Goal: Communication & Community: Answer question/provide support

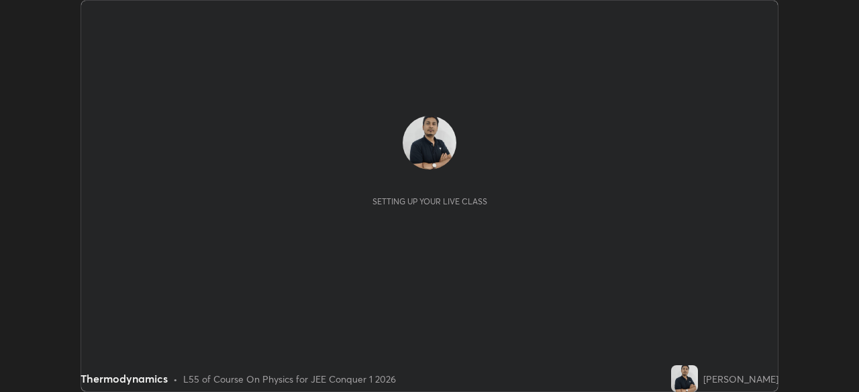
scroll to position [392, 858]
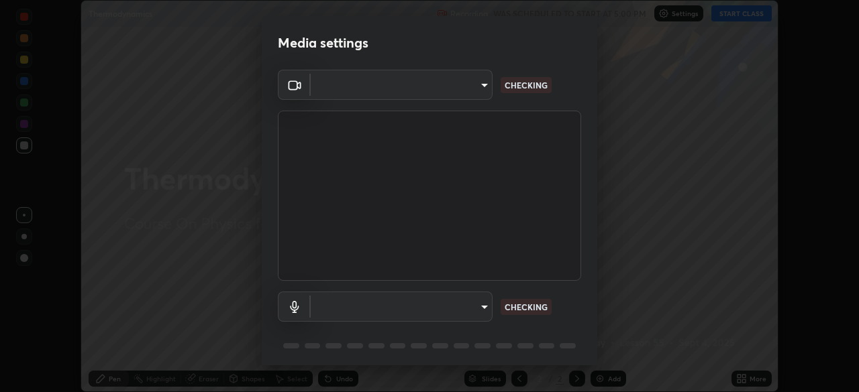
type input "default"
click at [469, 86] on body "Erase all Thermodynamics Recording WAS SCHEDULED TO START AT 5:00 PM Settings S…" at bounding box center [429, 196] width 859 height 392
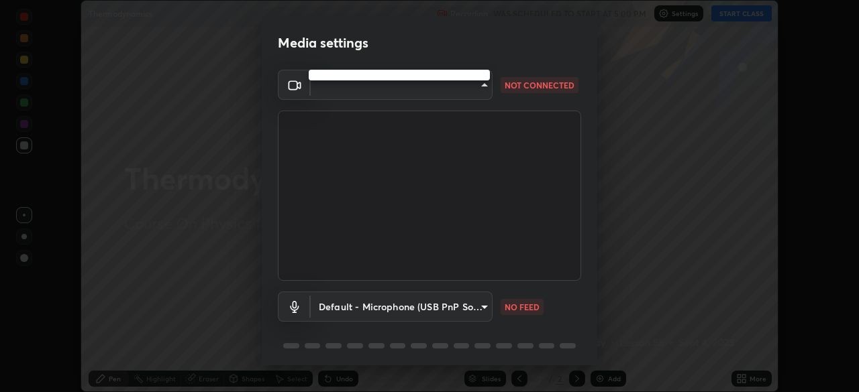
click at [452, 95] on div at bounding box center [429, 196] width 859 height 392
click at [453, 97] on body "Erase all Thermodynamics Recording WAS SCHEDULED TO START AT 5:00 PM Settings S…" at bounding box center [429, 196] width 859 height 392
click at [468, 83] on div at bounding box center [429, 196] width 859 height 392
click at [462, 89] on body "Erase all Thermodynamics Recording WAS SCHEDULED TO START AT 5:00 PM Settings S…" at bounding box center [429, 196] width 859 height 392
click at [465, 89] on div at bounding box center [429, 196] width 859 height 392
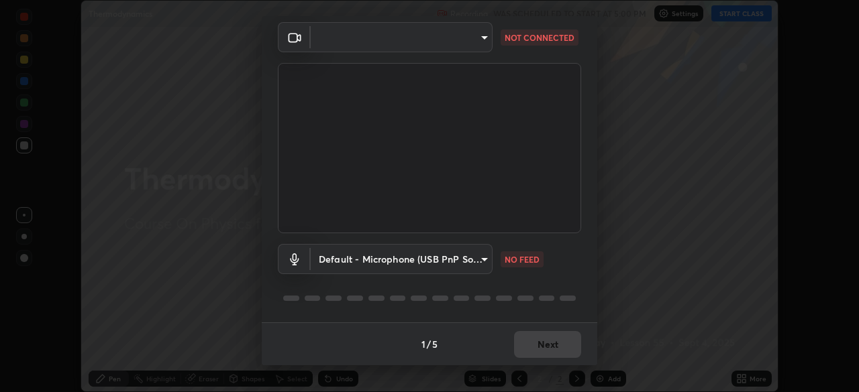
scroll to position [0, 0]
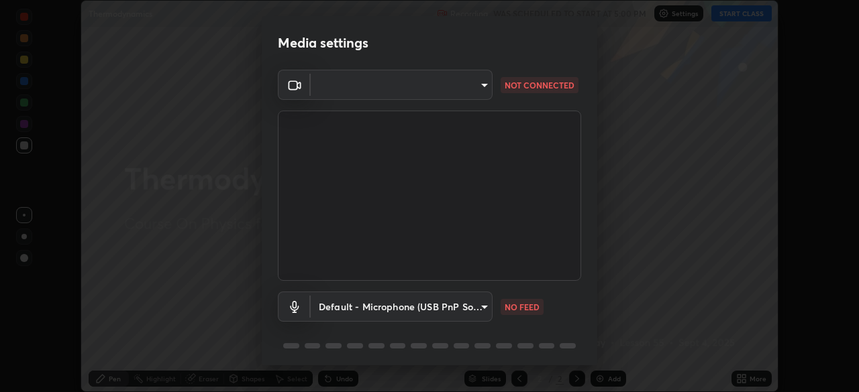
click at [437, 87] on body "Erase all Thermodynamics Recording WAS SCHEDULED TO START AT 5:00 PM Settings S…" at bounding box center [429, 196] width 859 height 392
click at [433, 78] on ul at bounding box center [399, 75] width 181 height 11
click at [465, 87] on div at bounding box center [429, 196] width 859 height 392
click at [463, 86] on body "Erase all Thermodynamics Recording WAS SCHEDULED TO START AT 5:00 PM Settings S…" at bounding box center [429, 196] width 859 height 392
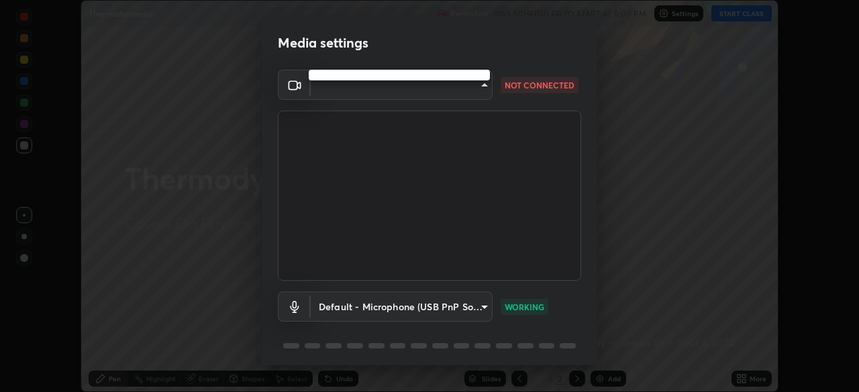
click at [431, 97] on div at bounding box center [429, 196] width 859 height 392
click at [427, 91] on body "Erase all Thermodynamics Recording WAS SCHEDULED TO START AT 5:00 PM Settings S…" at bounding box center [429, 196] width 859 height 392
click at [425, 93] on div at bounding box center [429, 196] width 859 height 392
click at [432, 84] on body "Erase all Thermodynamics Recording WAS SCHEDULED TO START AT 5:00 PM Settings S…" at bounding box center [429, 196] width 859 height 392
click at [428, 94] on div at bounding box center [429, 196] width 859 height 392
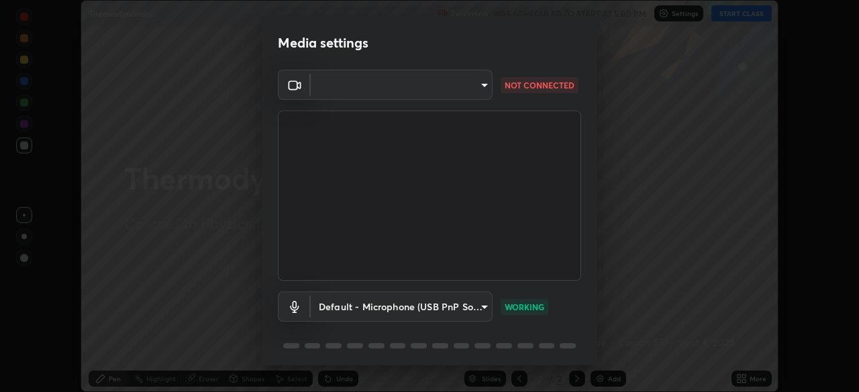
click at [431, 91] on body "Erase all Thermodynamics Recording WAS SCHEDULED TO START AT 5:00 PM Settings S…" at bounding box center [429, 196] width 859 height 392
click at [434, 91] on div at bounding box center [429, 196] width 859 height 392
click at [443, 91] on body "Erase all Thermodynamics Recording WAS SCHEDULED TO START AT 5:00 PM Settings S…" at bounding box center [429, 196] width 859 height 392
click at [435, 93] on div at bounding box center [429, 196] width 859 height 392
click at [441, 90] on body "Erase all Thermodynamics Recording WAS SCHEDULED TO START AT 5:00 PM Settings S…" at bounding box center [429, 196] width 859 height 392
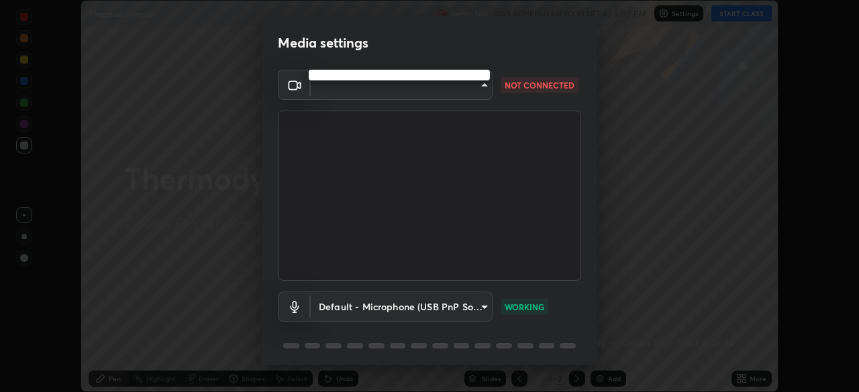
click at [349, 98] on div at bounding box center [429, 196] width 859 height 392
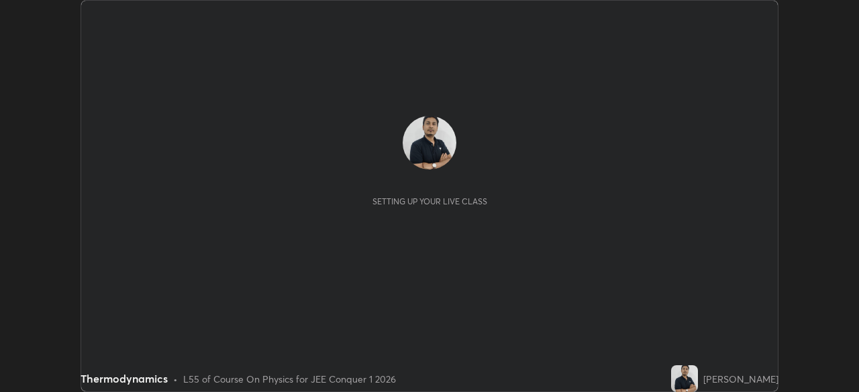
scroll to position [392, 858]
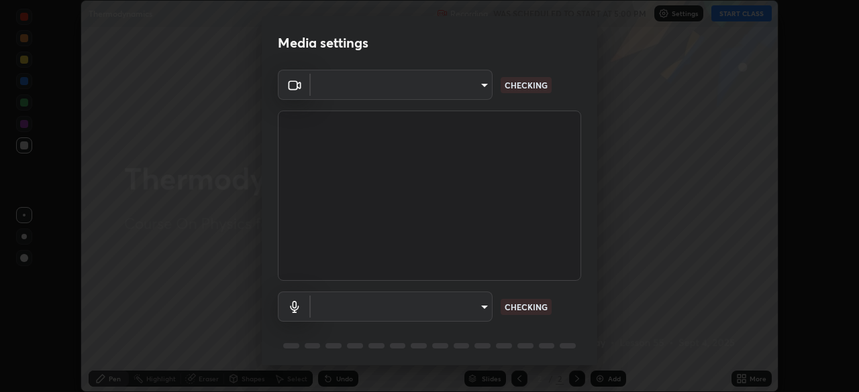
type input "d5d1096bb91751ddbc4e14a102c0e37309a205399cb77019be1f1076424a97fc"
click at [470, 311] on body "Erase all Thermodynamics Recording WAS SCHEDULED TO START AT 5:00 PM Settings S…" at bounding box center [429, 196] width 859 height 392
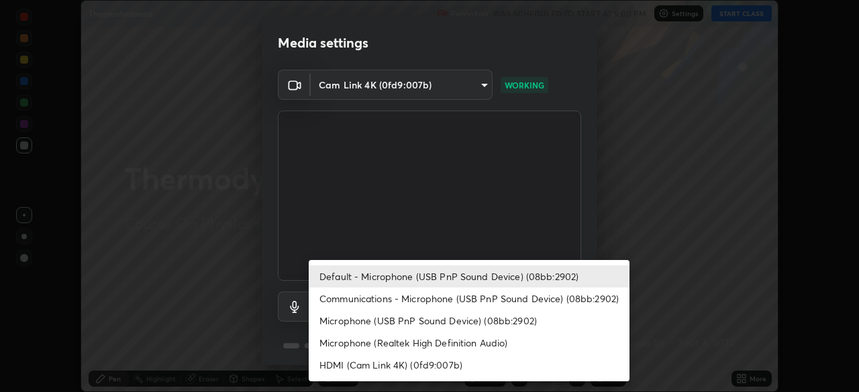
click at [498, 301] on li "Communications - Microphone (USB PnP Sound Device) (08bb:2902)" at bounding box center [469, 299] width 321 height 22
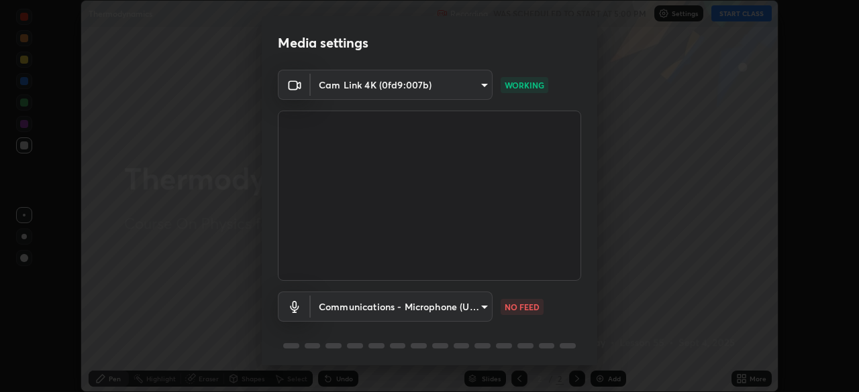
type input "communications"
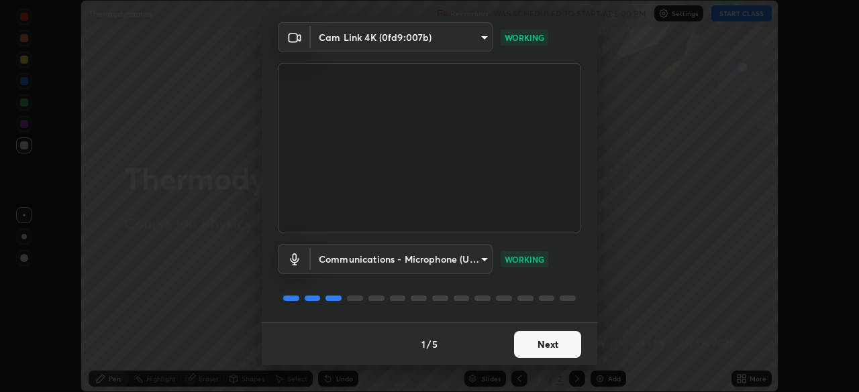
click at [539, 341] on button "Next" at bounding box center [547, 344] width 67 height 27
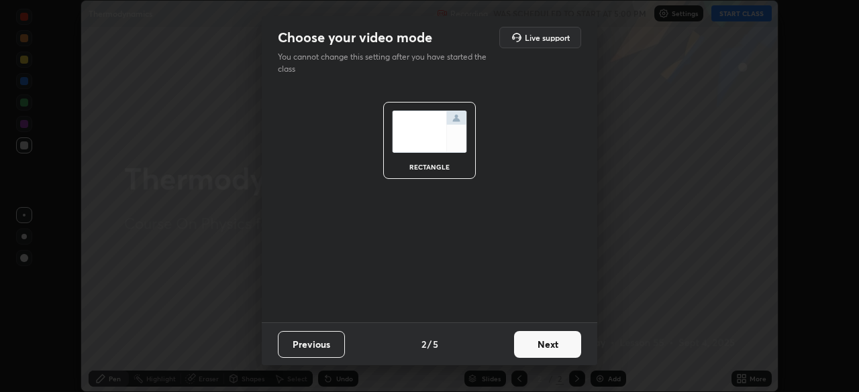
click at [562, 345] on button "Next" at bounding box center [547, 344] width 67 height 27
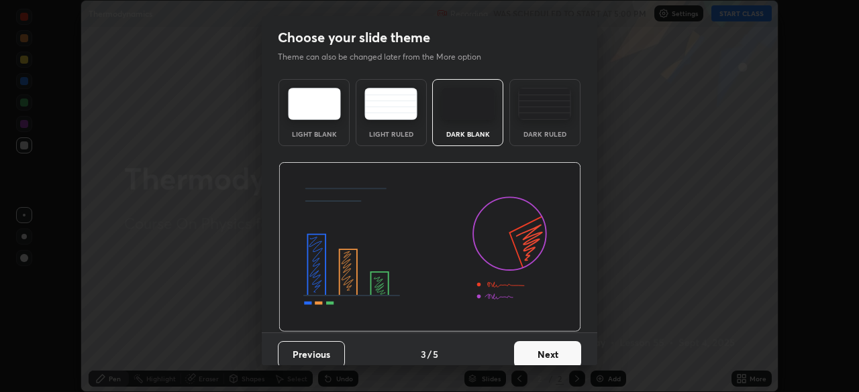
click at [568, 357] on button "Next" at bounding box center [547, 354] width 67 height 27
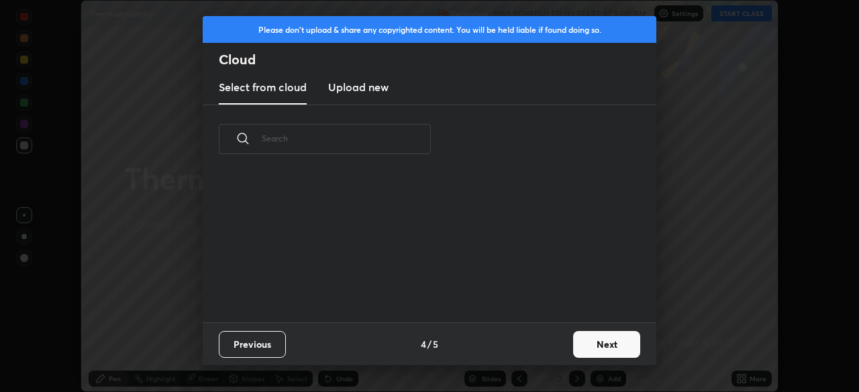
click at [604, 350] on button "Next" at bounding box center [606, 344] width 67 height 27
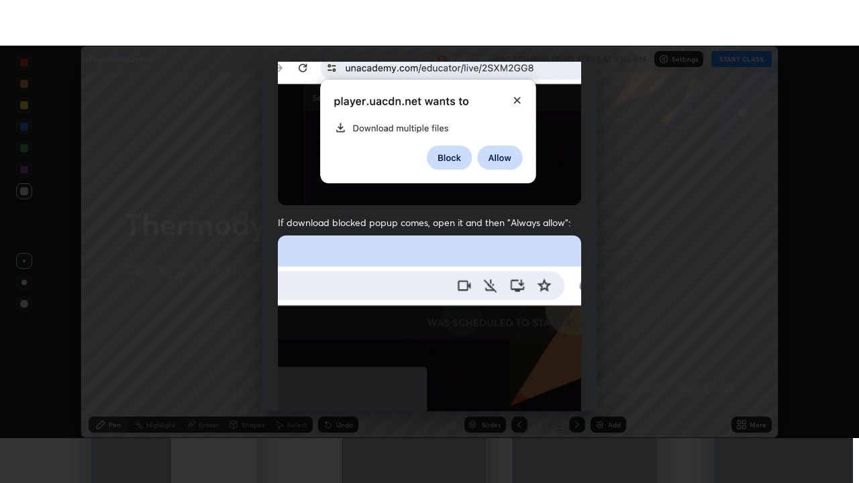
scroll to position [321, 0]
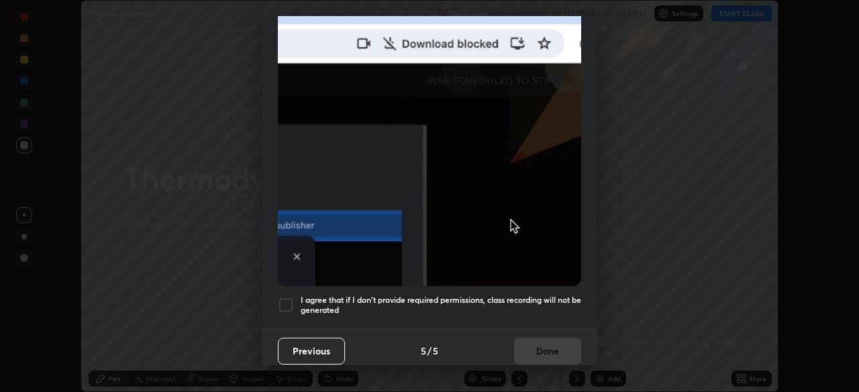
click at [296, 297] on div "I agree that if I don't provide required permissions, class recording will not …" at bounding box center [429, 305] width 303 height 16
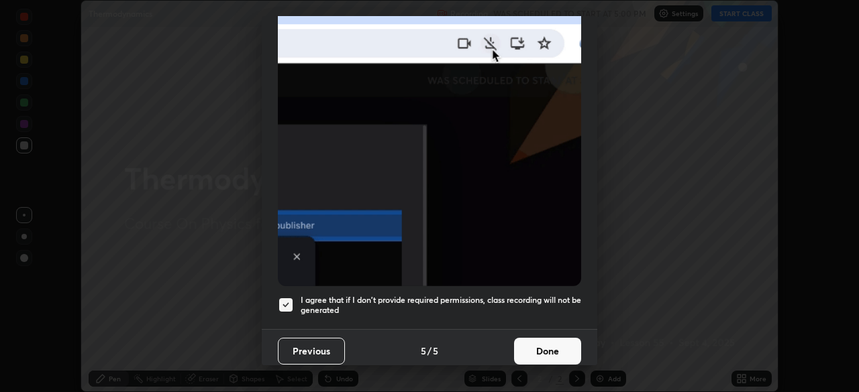
click at [545, 341] on button "Done" at bounding box center [547, 351] width 67 height 27
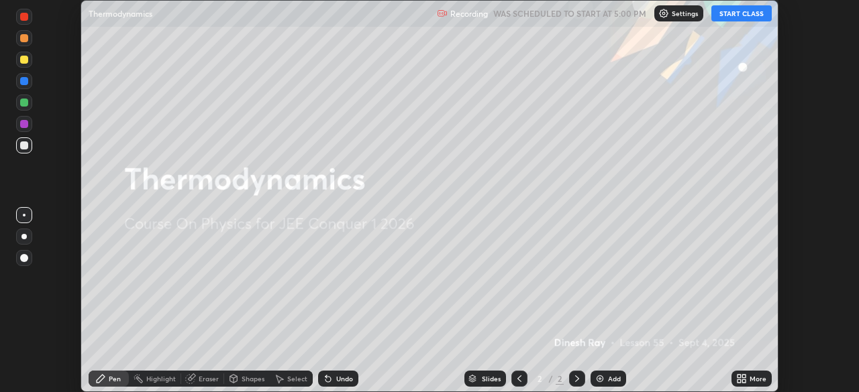
click at [742, 382] on icon at bounding box center [743, 381] width 3 height 3
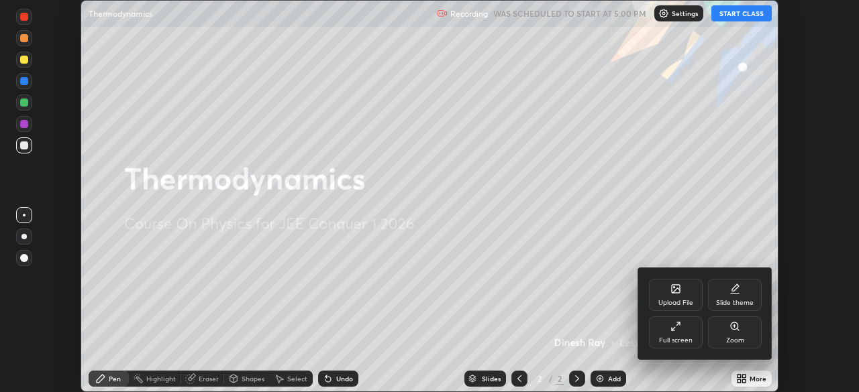
click at [677, 331] on icon at bounding box center [675, 326] width 11 height 11
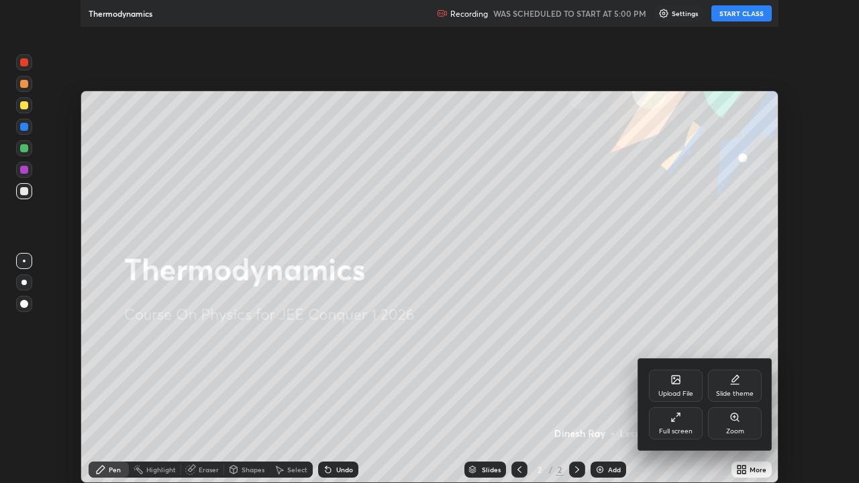
scroll to position [483, 859]
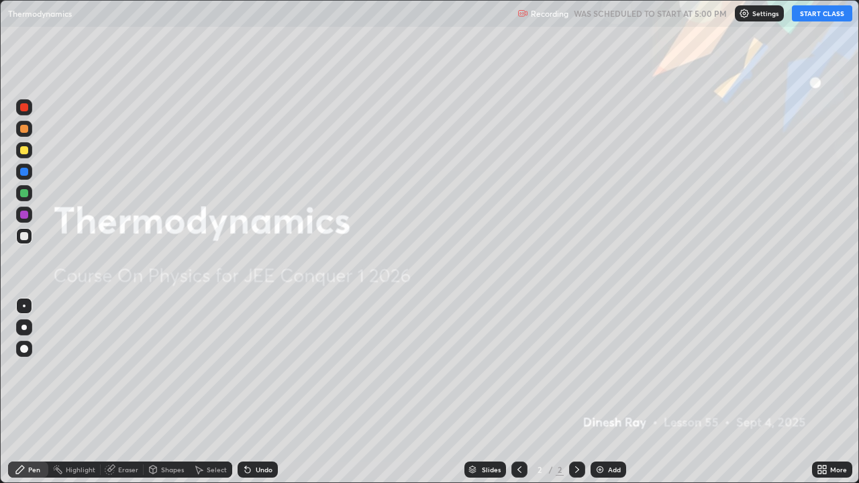
click at [832, 11] on button "START CLASS" at bounding box center [822, 13] width 60 height 16
click at [598, 392] on img at bounding box center [599, 469] width 11 height 11
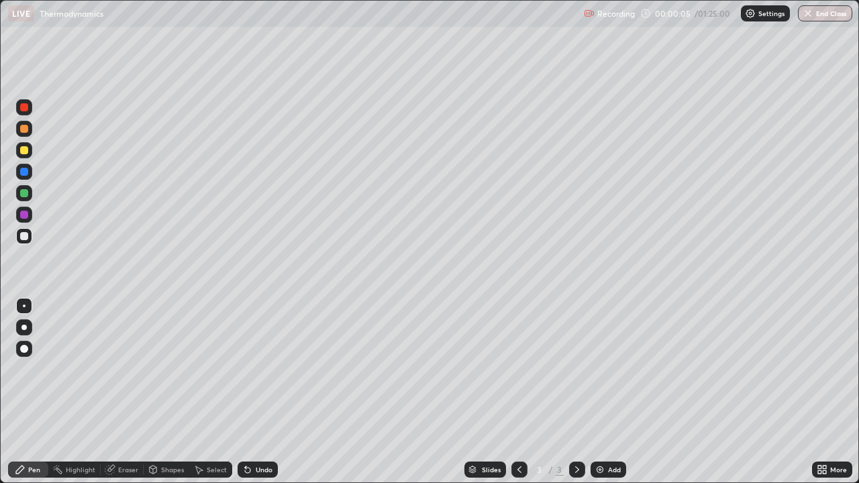
click at [28, 153] on div at bounding box center [24, 150] width 16 height 16
click at [830, 392] on div "More" at bounding box center [832, 470] width 40 height 16
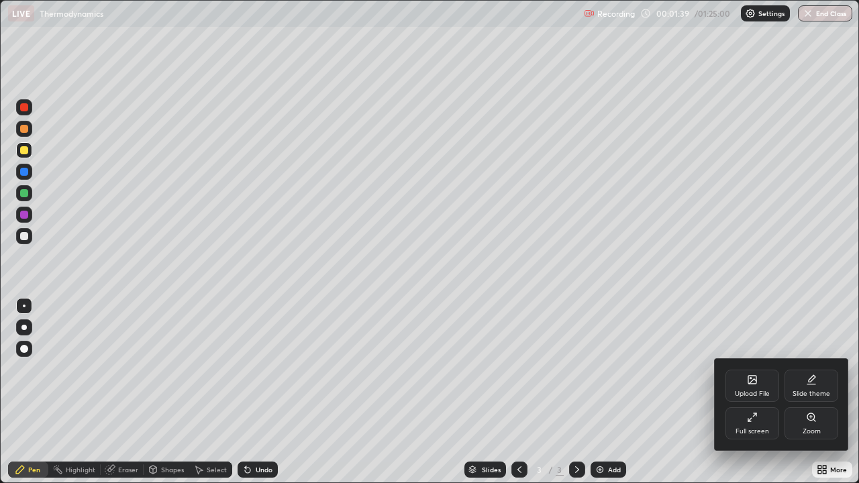
click at [752, 382] on icon at bounding box center [752, 380] width 8 height 8
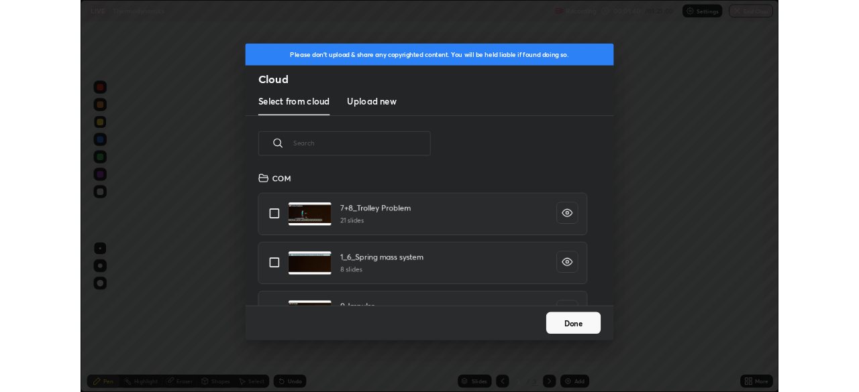
scroll to position [165, 431]
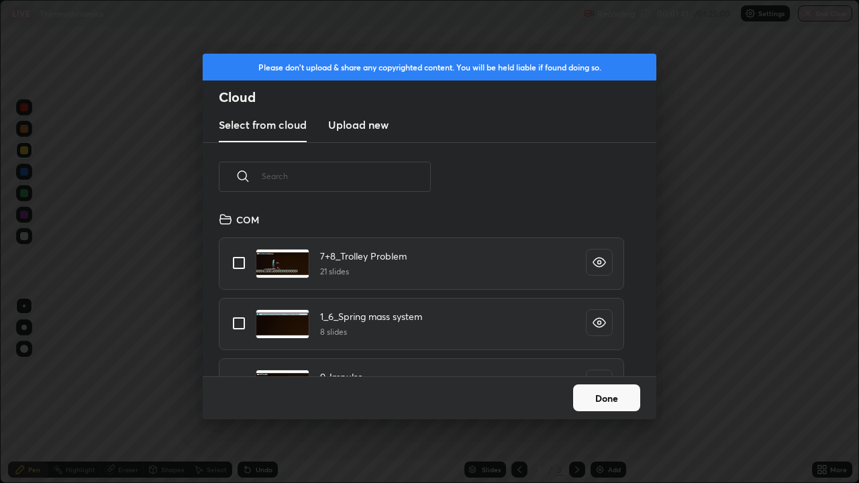
click at [370, 125] on h3 "Upload new" at bounding box center [358, 125] width 60 height 16
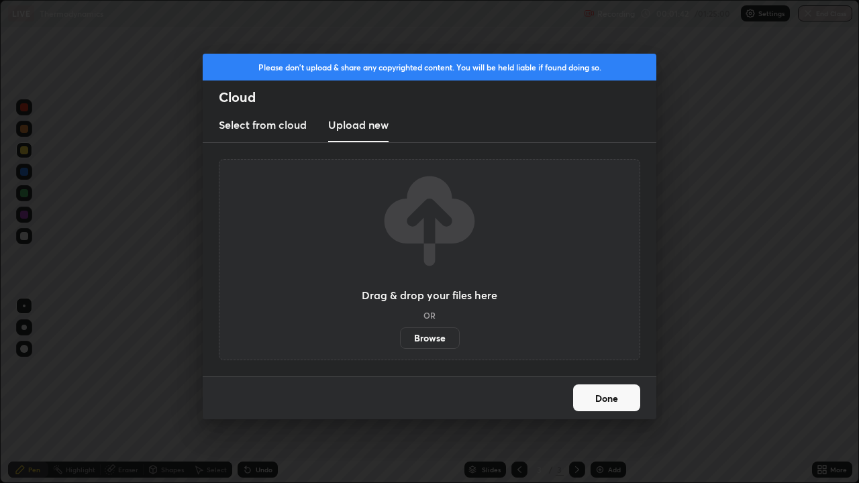
click at [433, 341] on label "Browse" at bounding box center [430, 337] width 60 height 21
click at [400, 341] on input "Browse" at bounding box center [400, 337] width 0 height 21
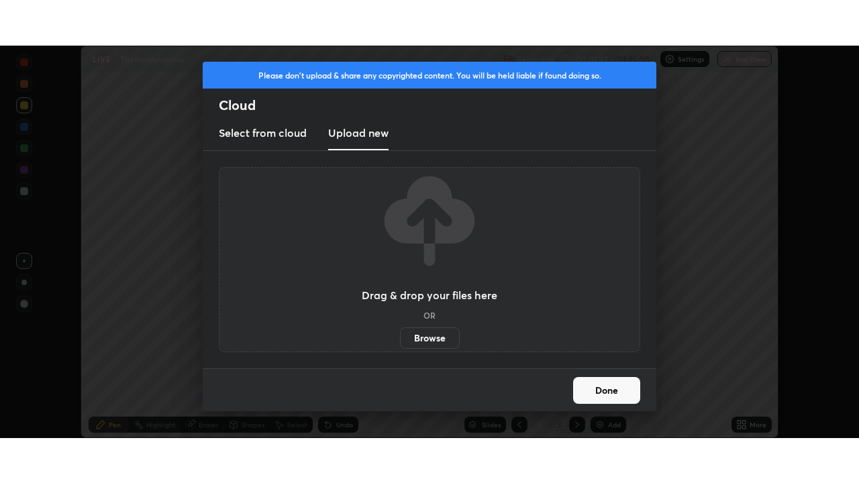
scroll to position [66691, 66225]
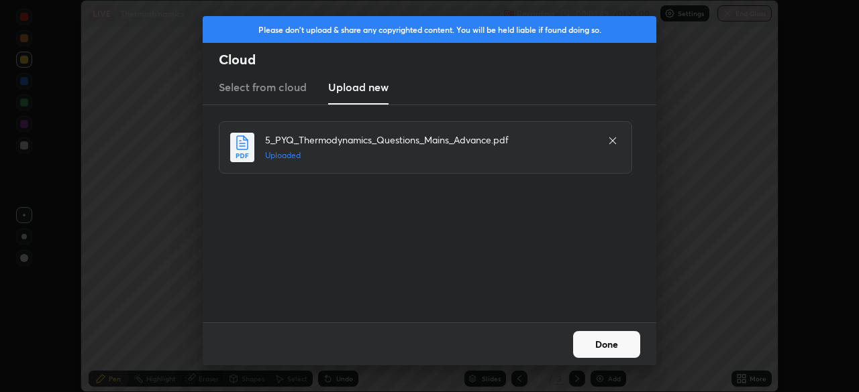
click at [622, 345] on button "Done" at bounding box center [606, 344] width 67 height 27
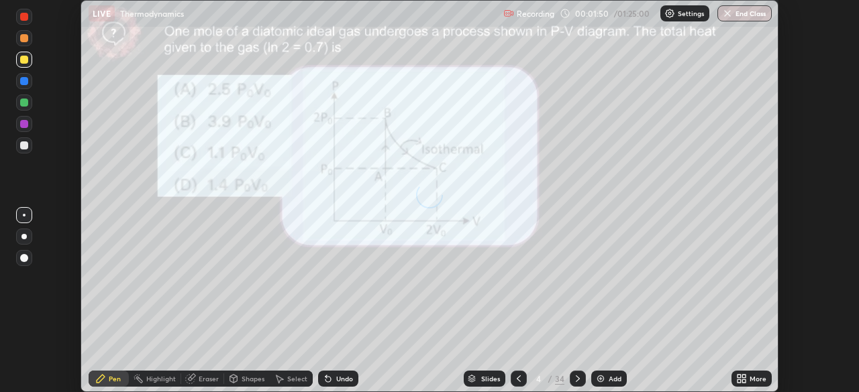
click at [743, 376] on icon at bounding box center [743, 376] width 3 height 3
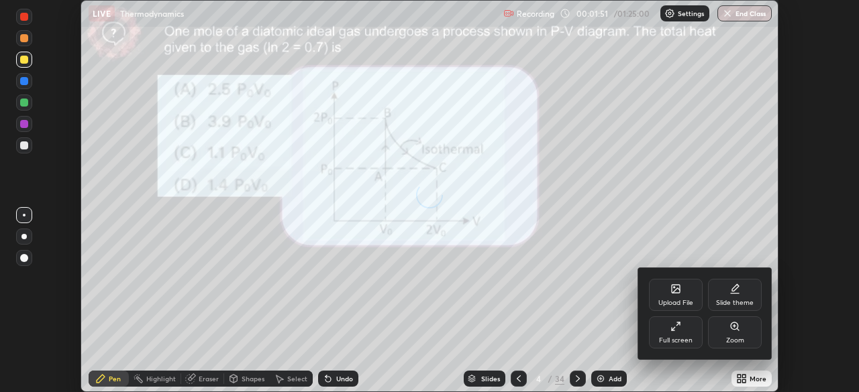
click at [654, 333] on div "Full screen" at bounding box center [676, 333] width 54 height 32
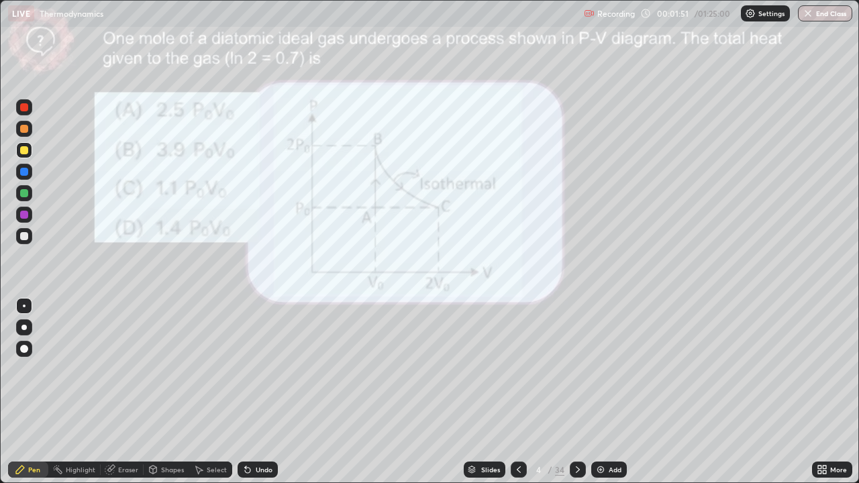
scroll to position [483, 859]
click at [490, 392] on div "Slides" at bounding box center [490, 469] width 19 height 7
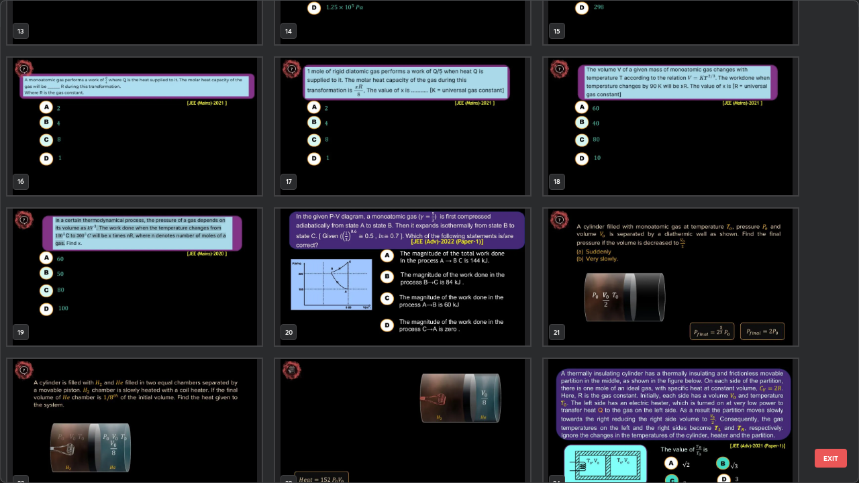
scroll to position [698, 0]
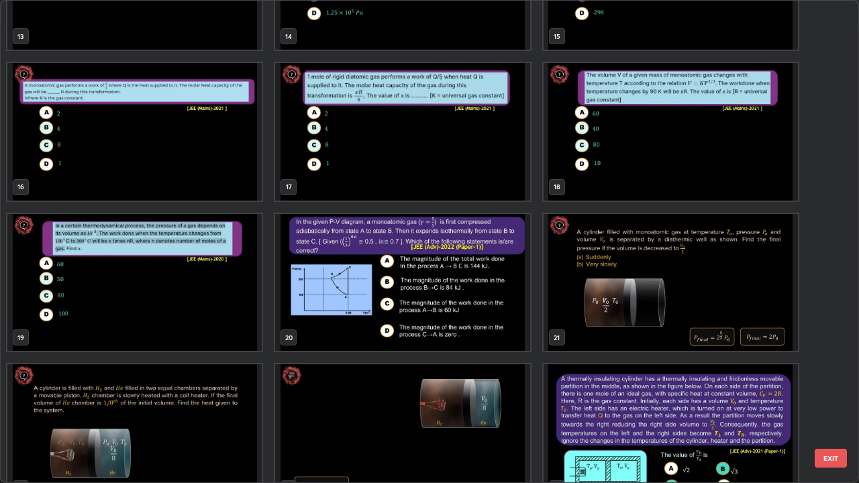
click at [448, 278] on img "grid" at bounding box center [402, 283] width 254 height 138
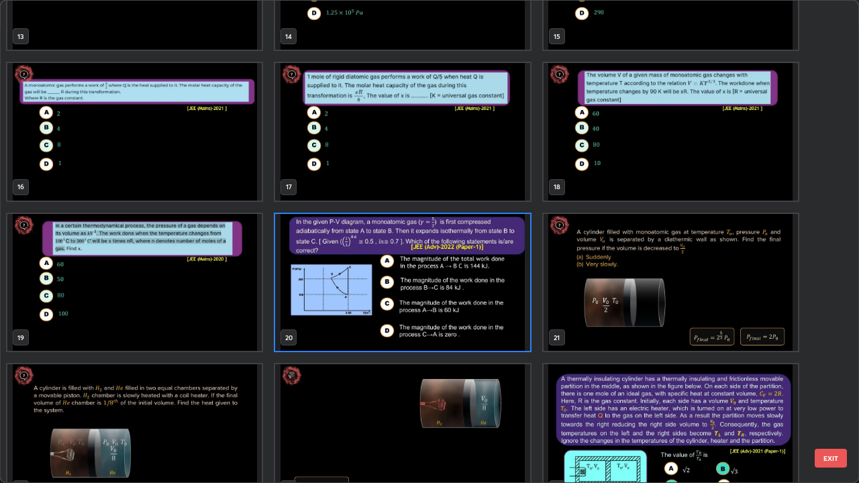
click at [453, 279] on img "grid" at bounding box center [402, 283] width 254 height 138
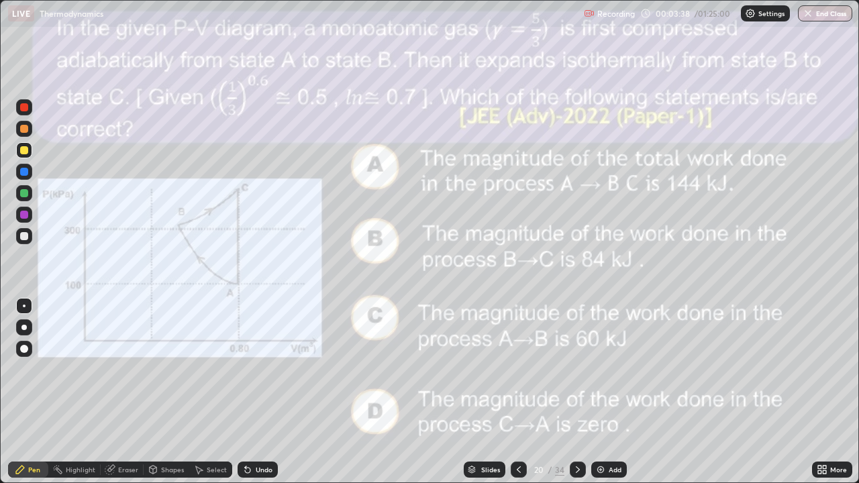
click at [22, 174] on div at bounding box center [24, 172] width 8 height 8
click at [494, 392] on div "Slides" at bounding box center [490, 469] width 19 height 7
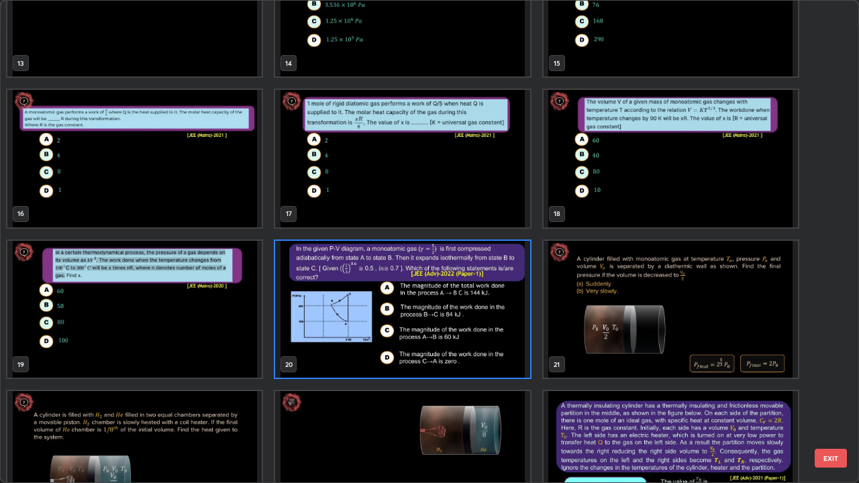
scroll to position [666, 0]
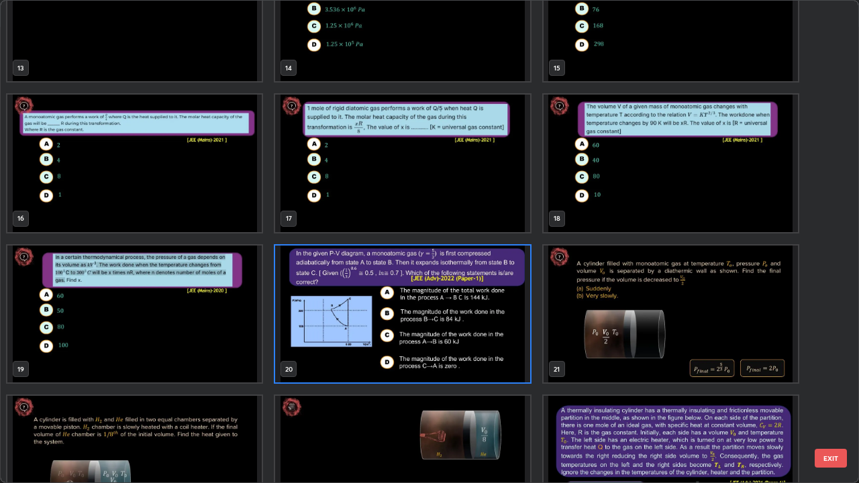
click at [446, 330] on img "grid" at bounding box center [402, 315] width 254 height 138
click at [451, 327] on img "grid" at bounding box center [402, 315] width 254 height 138
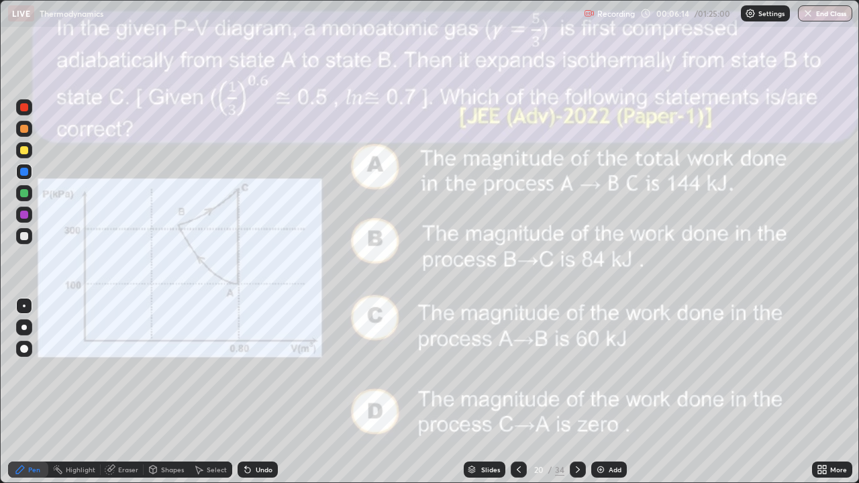
click at [488, 392] on div "Slides" at bounding box center [490, 469] width 19 height 7
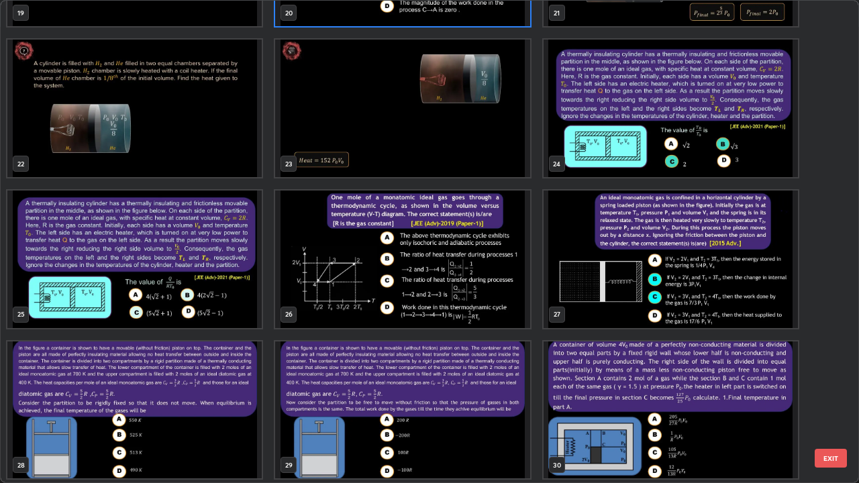
scroll to position [993, 0]
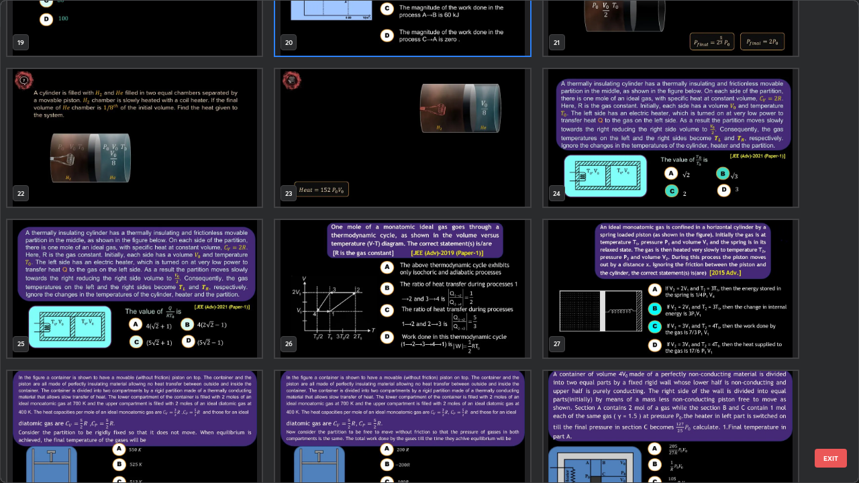
click at [496, 297] on img "grid" at bounding box center [402, 289] width 254 height 138
click at [497, 295] on img "grid" at bounding box center [402, 289] width 254 height 138
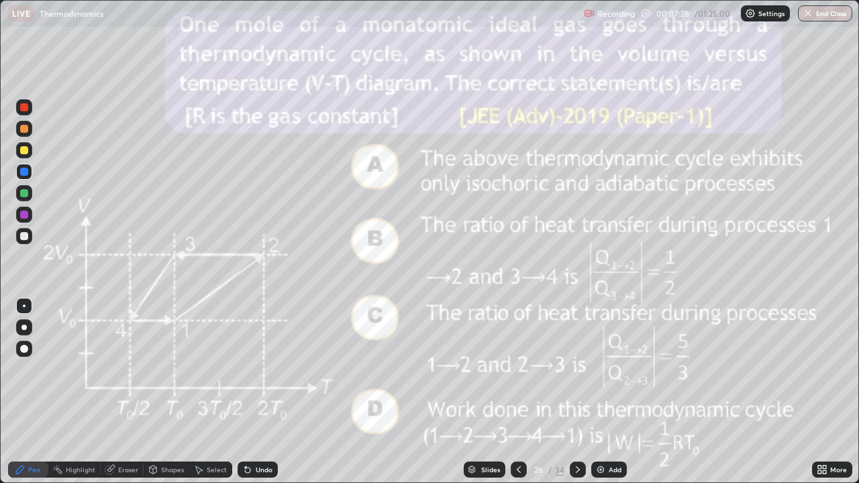
click at [23, 147] on div at bounding box center [24, 150] width 8 height 8
click at [25, 170] on div at bounding box center [24, 172] width 8 height 8
click at [482, 392] on div "Slides" at bounding box center [485, 470] width 42 height 16
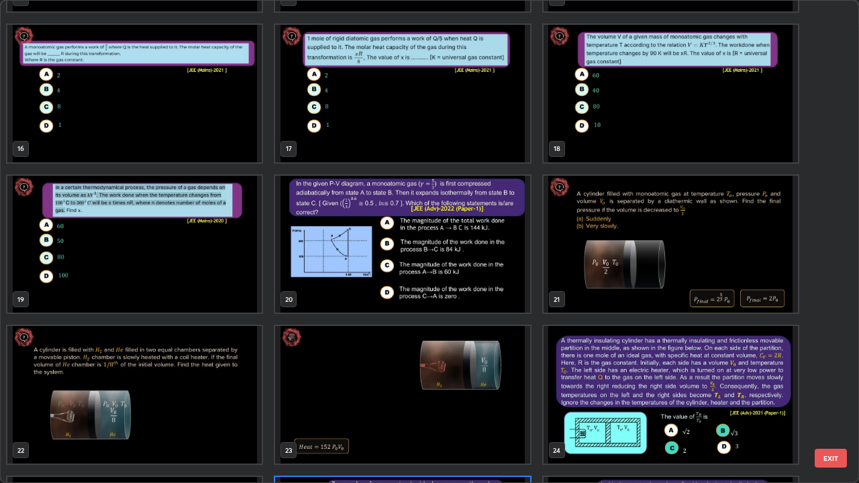
scroll to position [737, 0]
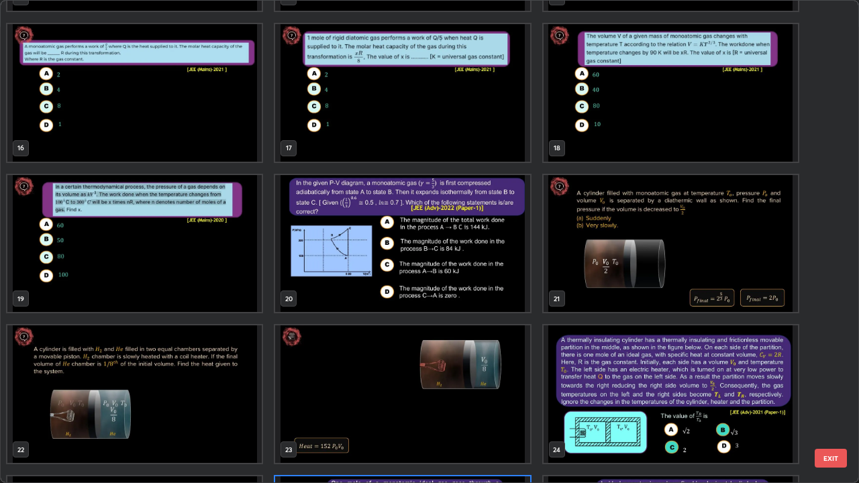
click at [706, 254] on img "grid" at bounding box center [670, 244] width 254 height 138
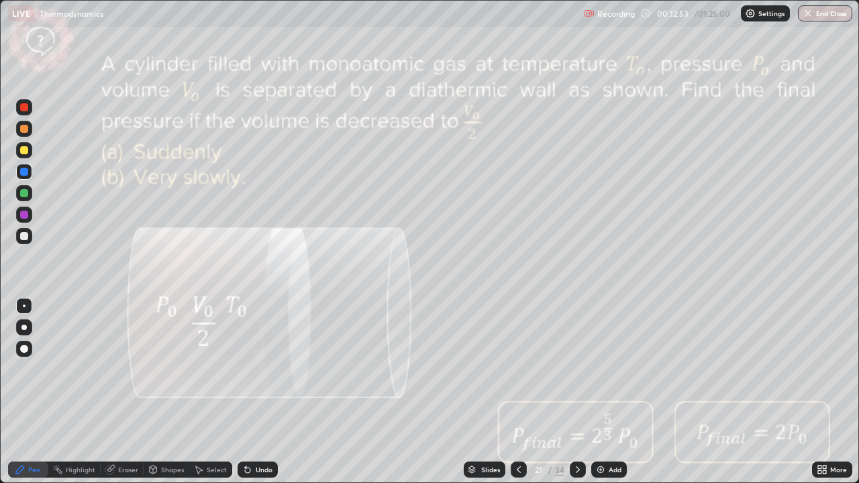
click at [713, 255] on img "grid" at bounding box center [670, 244] width 254 height 138
click at [26, 149] on div at bounding box center [24, 150] width 8 height 8
click at [487, 392] on div "Slides" at bounding box center [490, 469] width 19 height 7
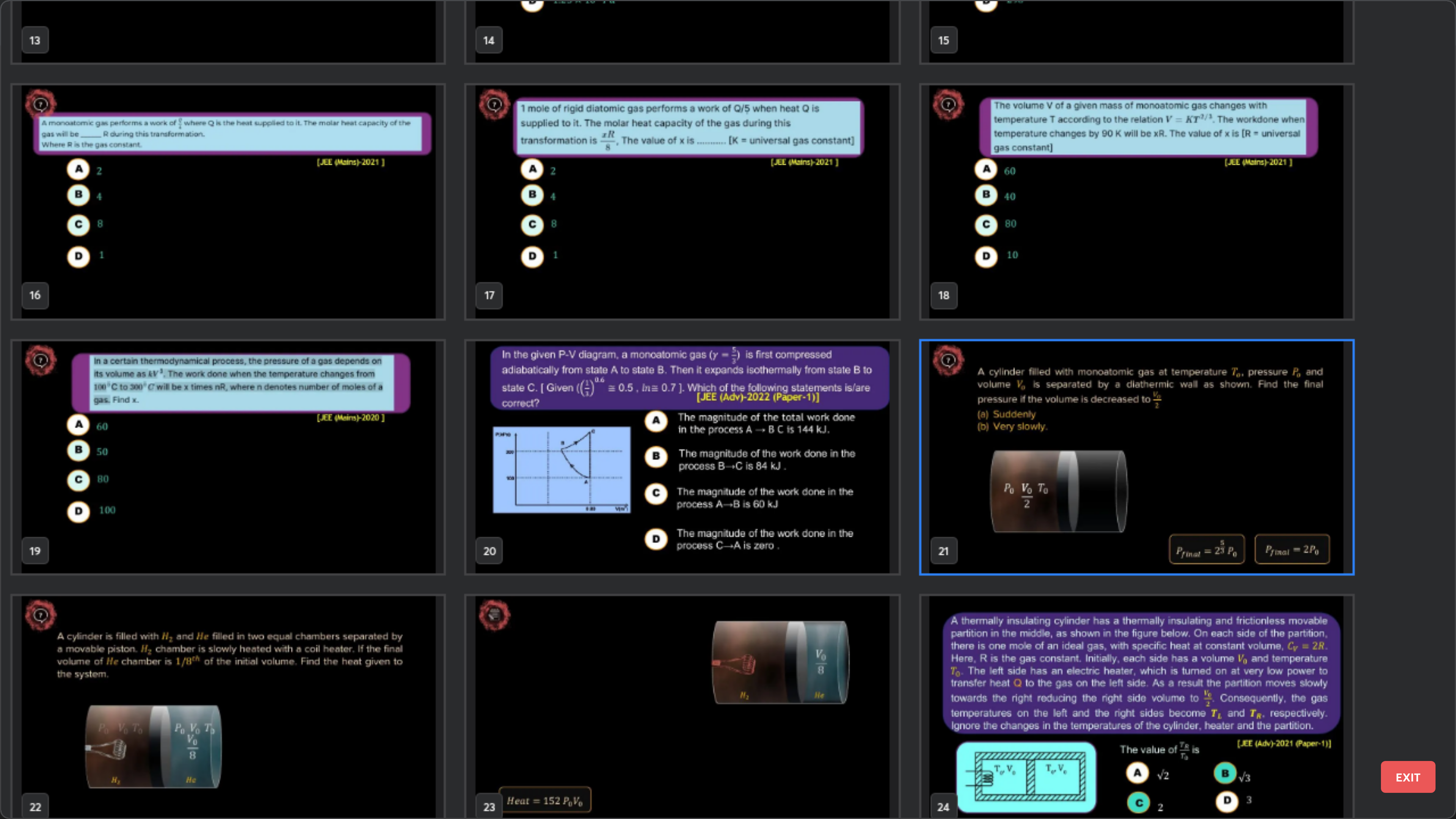
scroll to position [415, 0]
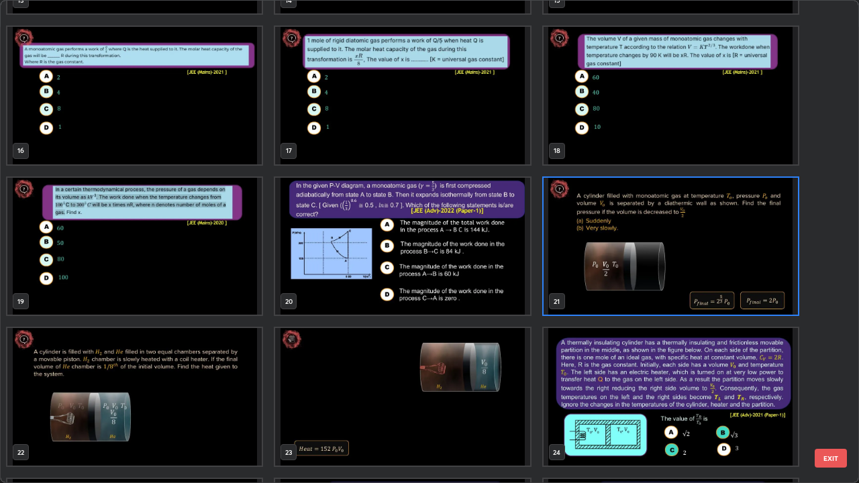
click at [224, 392] on img "grid" at bounding box center [134, 397] width 254 height 138
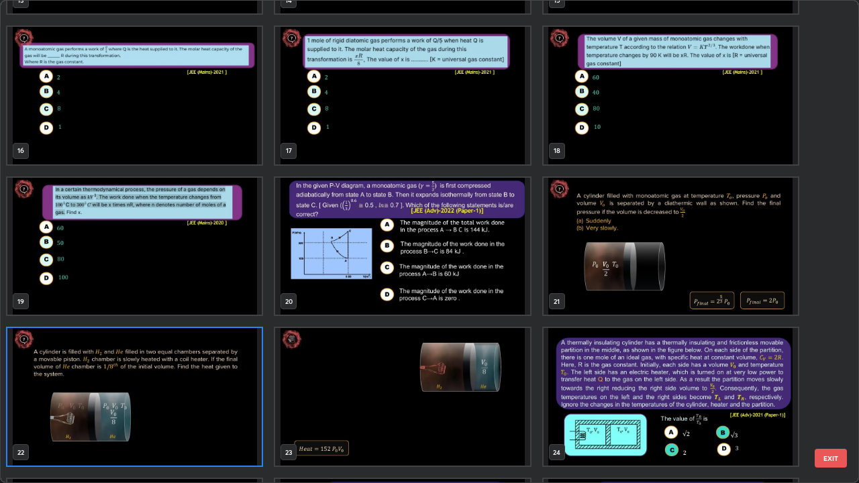
click at [221, 392] on img "grid" at bounding box center [134, 397] width 254 height 138
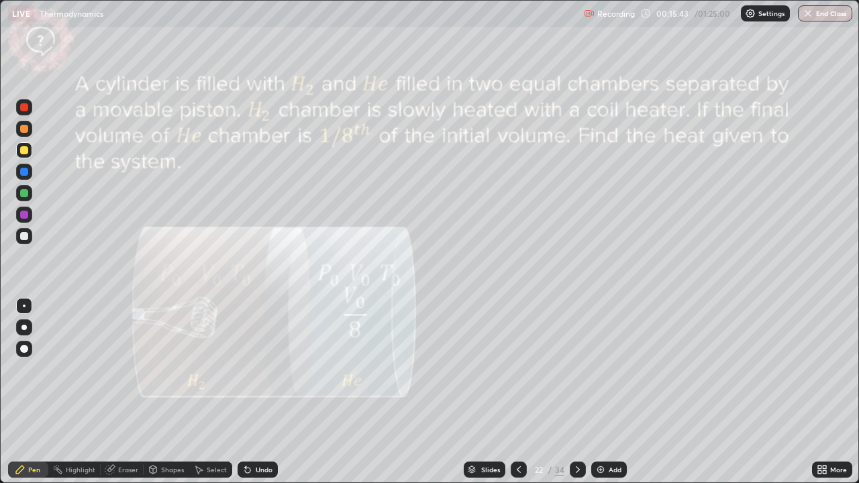
click at [24, 171] on div at bounding box center [24, 172] width 8 height 8
click at [28, 331] on div at bounding box center [24, 327] width 16 height 16
click at [24, 147] on div at bounding box center [24, 150] width 8 height 8
click at [517, 392] on icon at bounding box center [518, 469] width 11 height 11
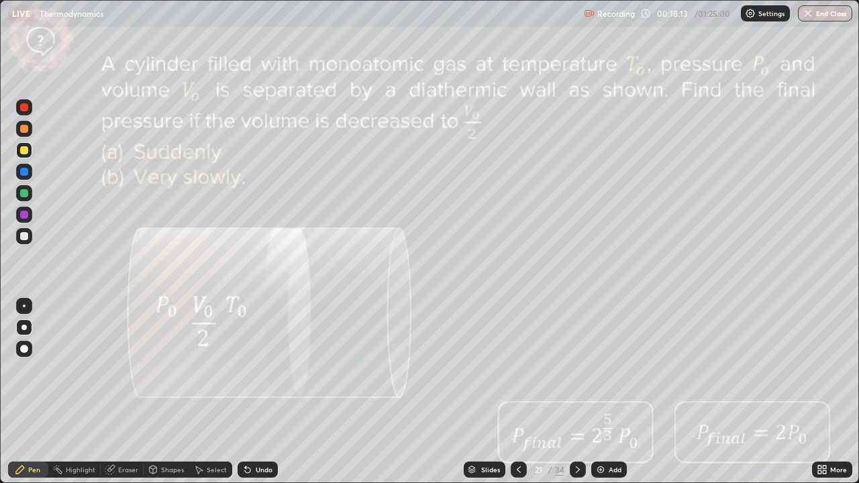
click at [576, 392] on icon at bounding box center [578, 469] width 4 height 7
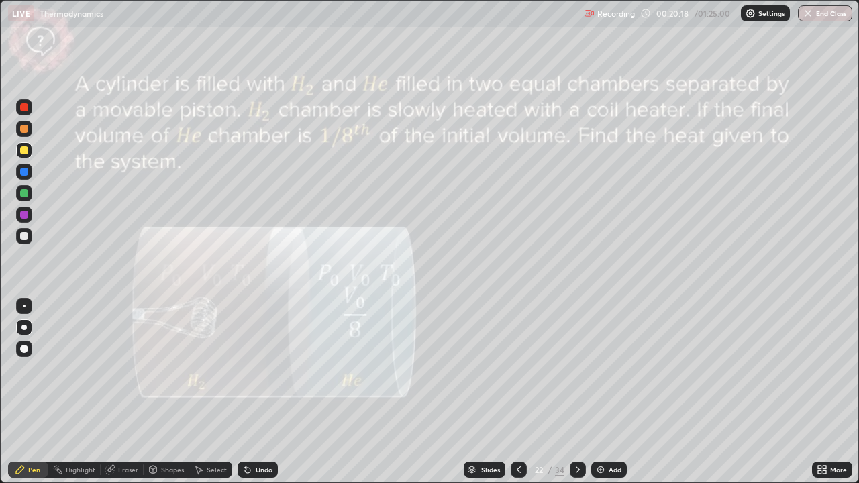
click at [25, 239] on div at bounding box center [24, 236] width 8 height 8
click at [23, 171] on div at bounding box center [24, 172] width 8 height 8
click at [21, 155] on div at bounding box center [24, 150] width 16 height 16
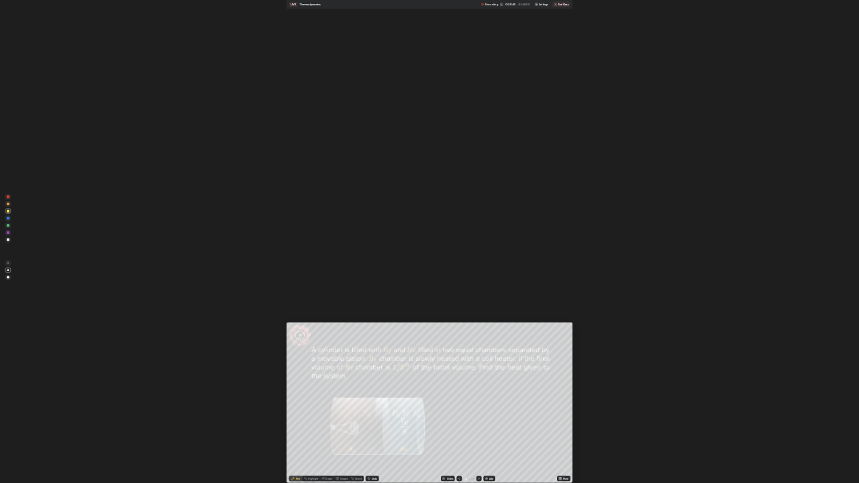
scroll to position [483, 859]
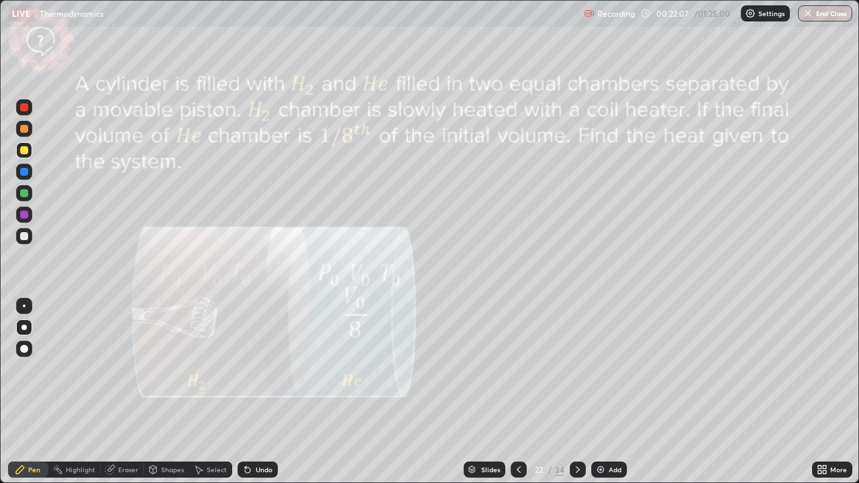
click at [26, 232] on div at bounding box center [24, 236] width 8 height 8
click at [27, 173] on div at bounding box center [24, 172] width 8 height 8
click at [28, 172] on div at bounding box center [24, 172] width 8 height 8
click at [121, 392] on div "Eraser" at bounding box center [128, 469] width 20 height 7
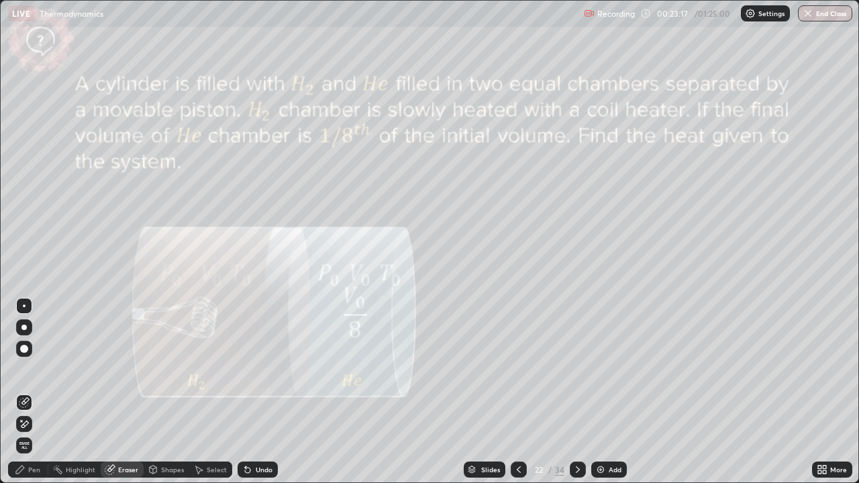
click at [38, 392] on div "Pen" at bounding box center [34, 469] width 12 height 7
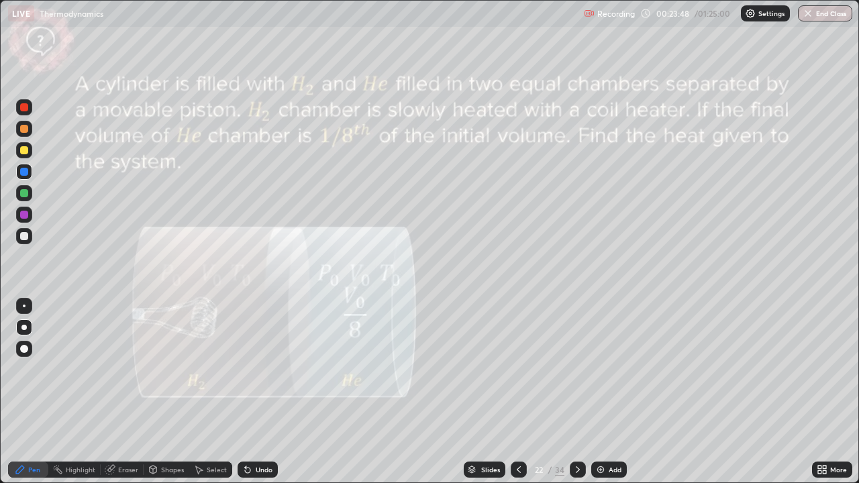
click at [119, 392] on div "Eraser" at bounding box center [128, 469] width 20 height 7
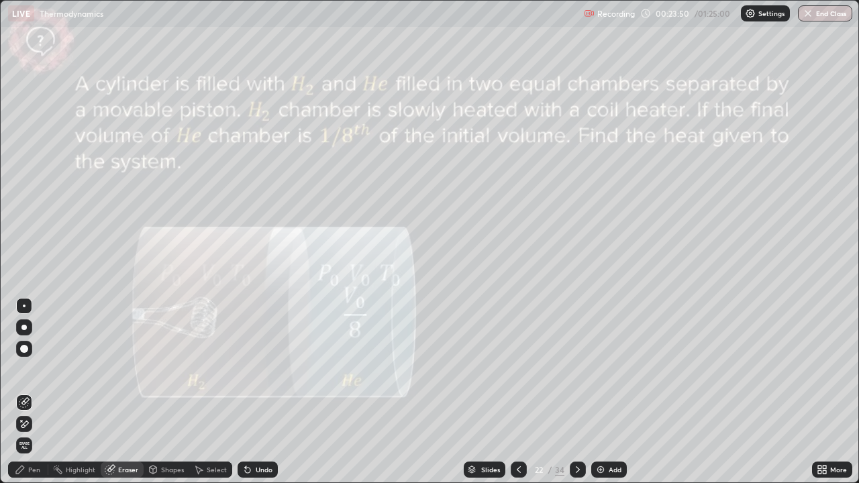
click at [23, 392] on icon at bounding box center [20, 469] width 11 height 11
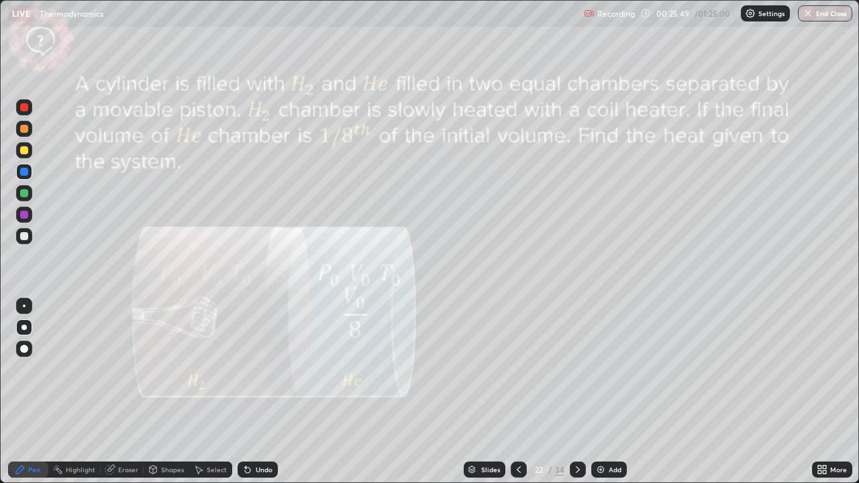
click at [24, 194] on div at bounding box center [24, 193] width 8 height 8
click at [486, 392] on div "Slides" at bounding box center [490, 469] width 19 height 7
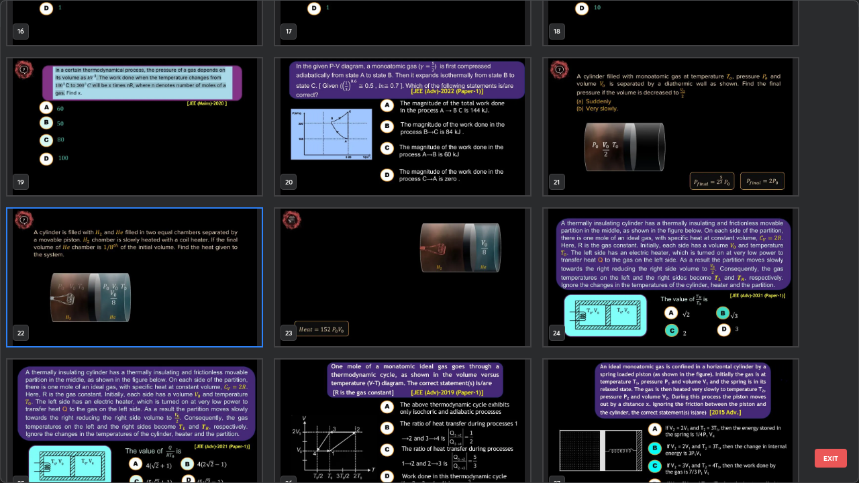
scroll to position [865, 0]
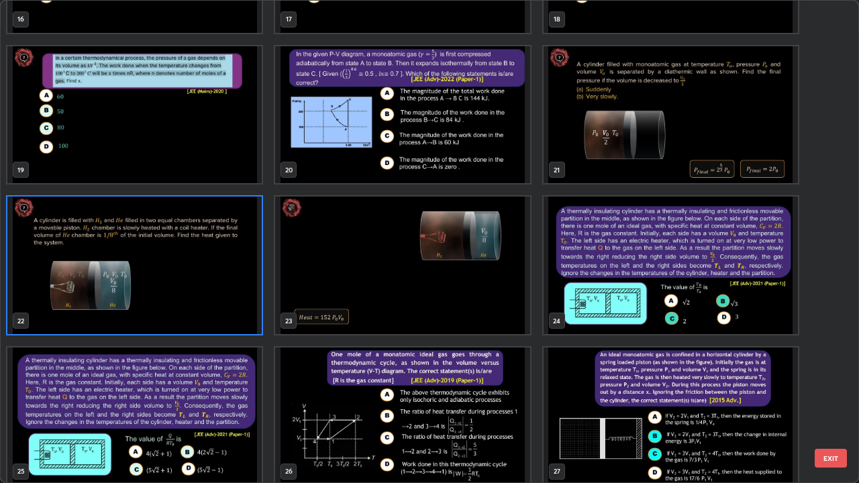
click at [654, 276] on img "grid" at bounding box center [670, 266] width 254 height 138
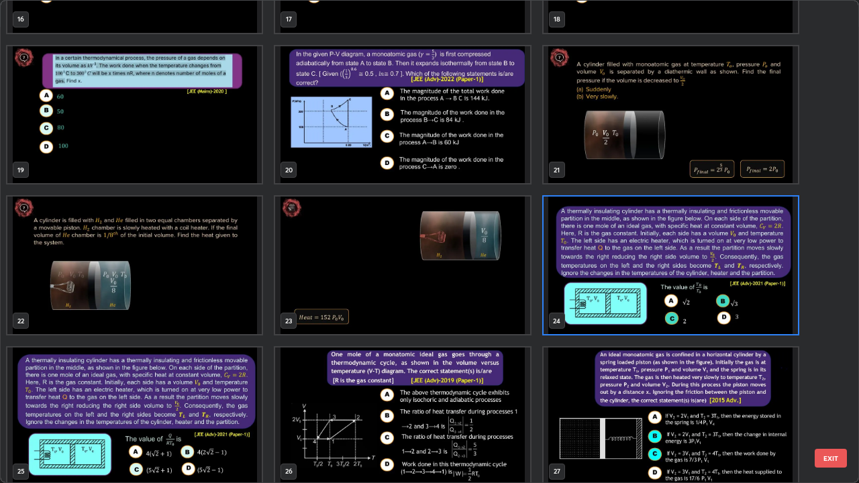
click at [657, 276] on img "grid" at bounding box center [670, 266] width 254 height 138
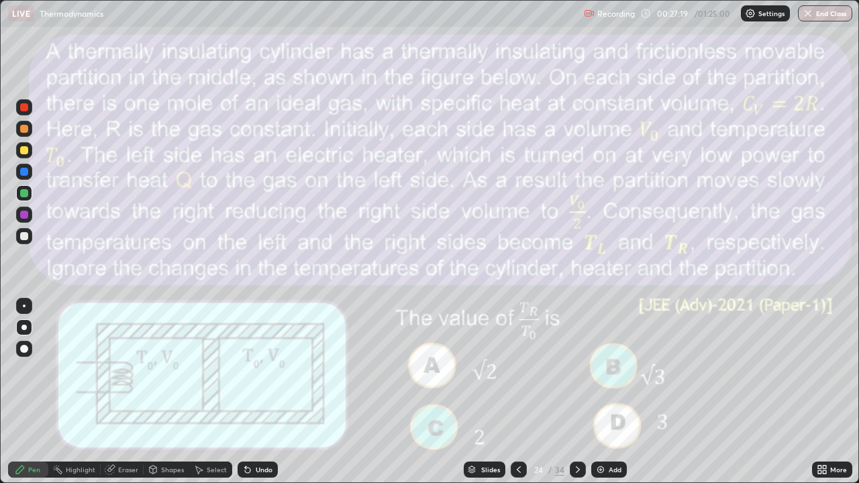
click at [524, 392] on div at bounding box center [519, 470] width 16 height 16
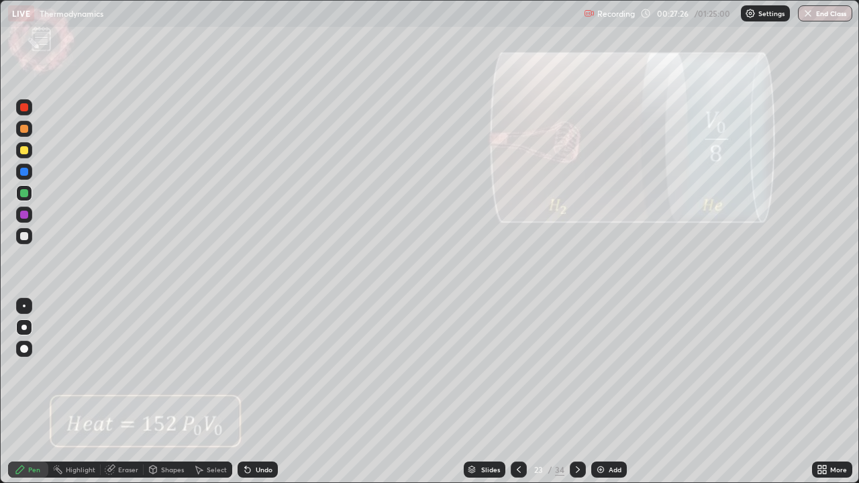
click at [575, 392] on icon at bounding box center [577, 469] width 11 height 11
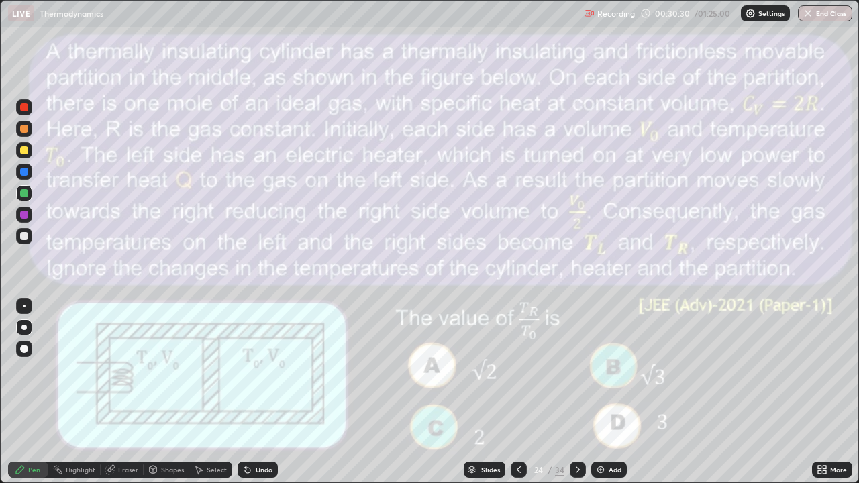
click at [25, 233] on div at bounding box center [24, 236] width 8 height 8
click at [580, 392] on icon at bounding box center [577, 469] width 11 height 11
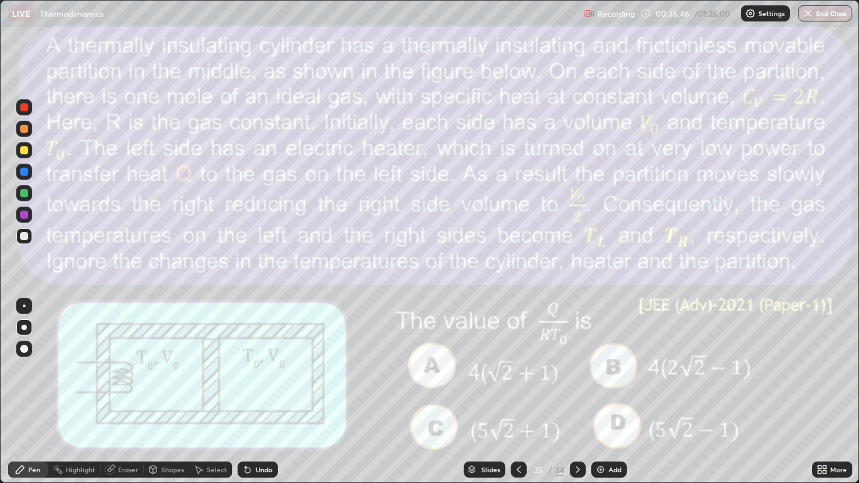
click at [22, 174] on div at bounding box center [24, 172] width 8 height 8
click at [24, 194] on div at bounding box center [24, 193] width 8 height 8
click at [23, 172] on div at bounding box center [24, 172] width 8 height 8
click at [267, 392] on div "Undo" at bounding box center [264, 469] width 17 height 7
click at [491, 392] on div "Slides" at bounding box center [490, 469] width 19 height 7
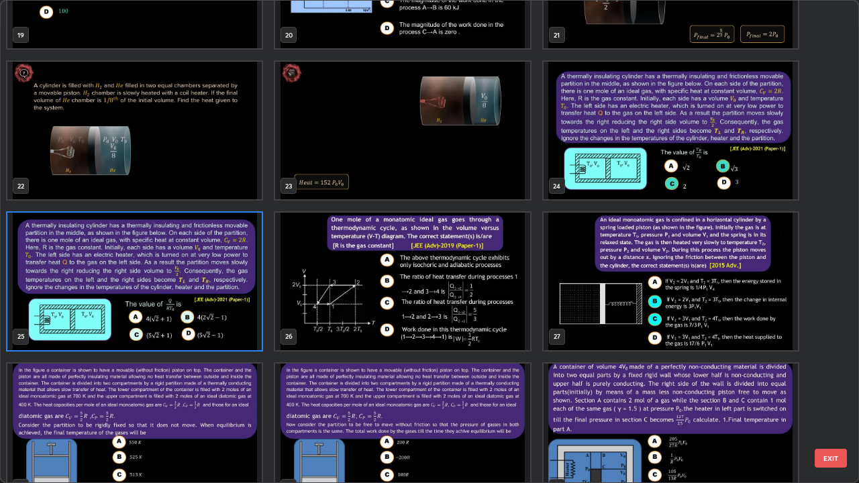
scroll to position [1004, 0]
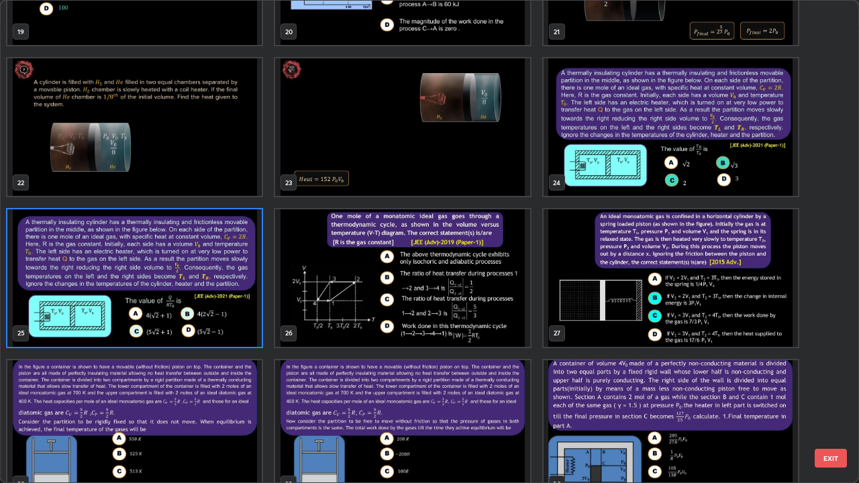
click at [696, 294] on img "grid" at bounding box center [670, 278] width 254 height 138
click at [699, 294] on img "grid" at bounding box center [670, 278] width 254 height 138
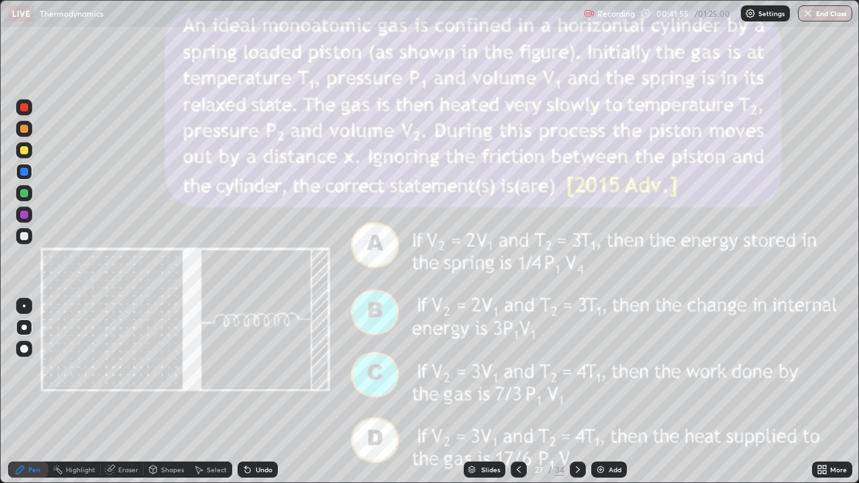
click at [517, 392] on icon at bounding box center [518, 469] width 11 height 11
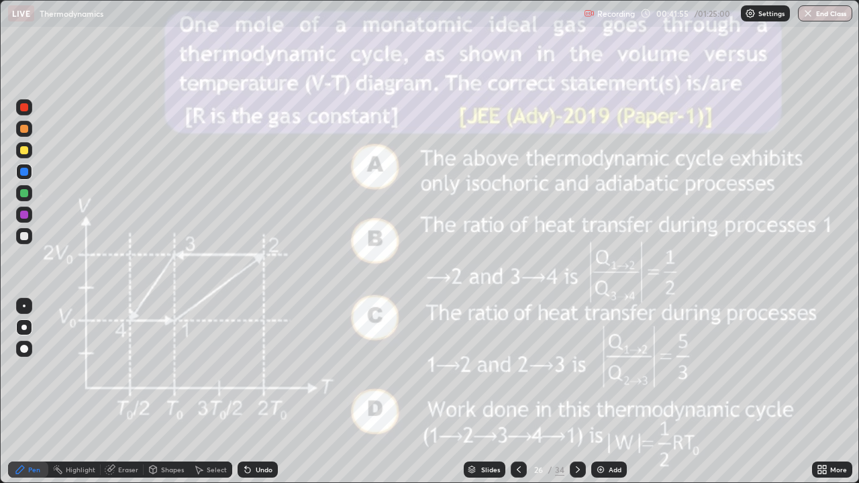
click at [608, 392] on div "Add" at bounding box center [614, 469] width 13 height 7
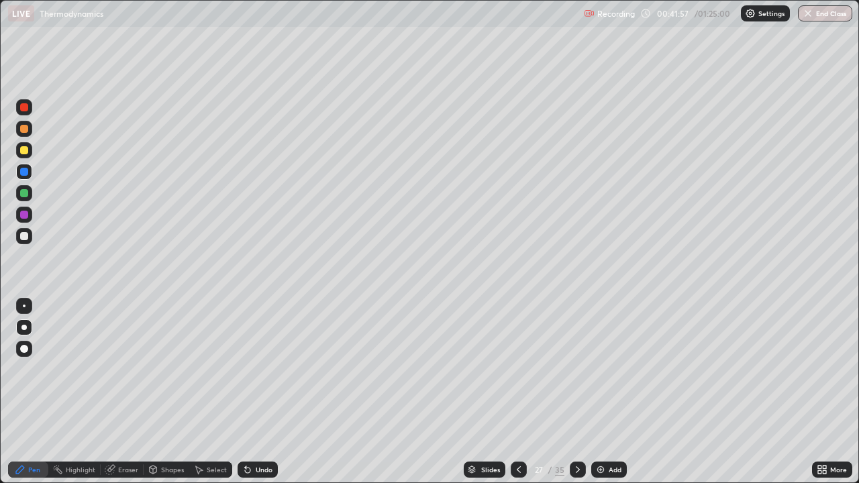
click at [170, 392] on div "Shapes" at bounding box center [167, 470] width 46 height 16
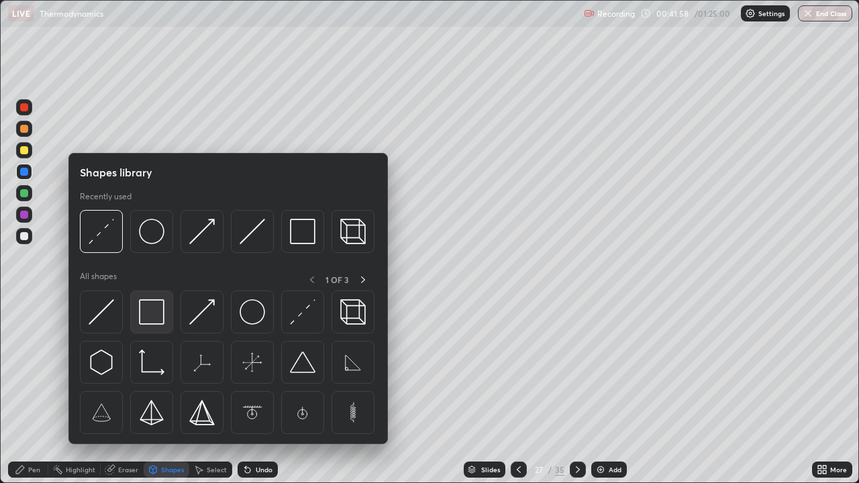
click at [154, 297] on div at bounding box center [151, 311] width 43 height 43
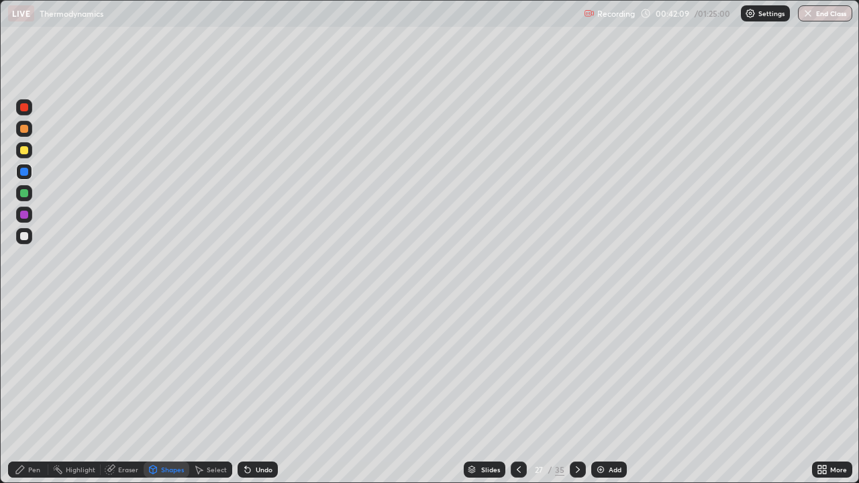
click at [23, 193] on div at bounding box center [24, 193] width 8 height 8
click at [30, 392] on div "Pen" at bounding box center [34, 469] width 12 height 7
click at [27, 193] on div at bounding box center [24, 193] width 8 height 8
click at [30, 233] on div at bounding box center [24, 236] width 16 height 16
click at [28, 194] on div at bounding box center [24, 193] width 16 height 16
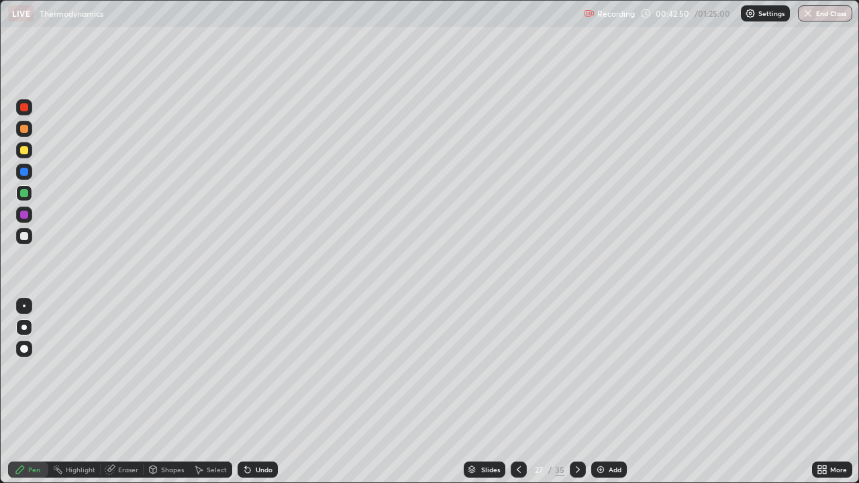
click at [23, 235] on div at bounding box center [24, 236] width 8 height 8
click at [23, 171] on div at bounding box center [24, 172] width 8 height 8
click at [260, 392] on div "Undo" at bounding box center [264, 469] width 17 height 7
click at [23, 238] on div at bounding box center [24, 236] width 8 height 8
click at [25, 239] on div at bounding box center [24, 236] width 8 height 8
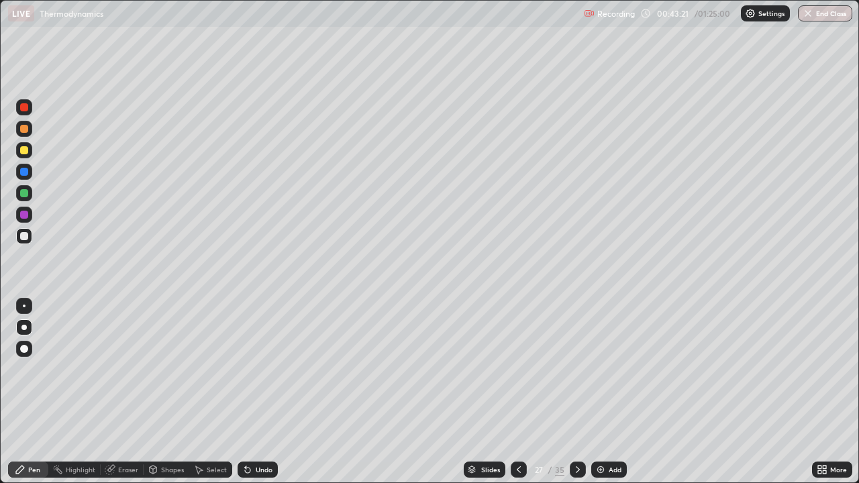
click at [21, 152] on div at bounding box center [24, 150] width 8 height 8
click at [20, 176] on div at bounding box center [24, 172] width 16 height 16
click at [21, 154] on div at bounding box center [24, 150] width 8 height 8
click at [28, 243] on div at bounding box center [24, 236] width 16 height 16
click at [131, 392] on div "Eraser" at bounding box center [128, 469] width 20 height 7
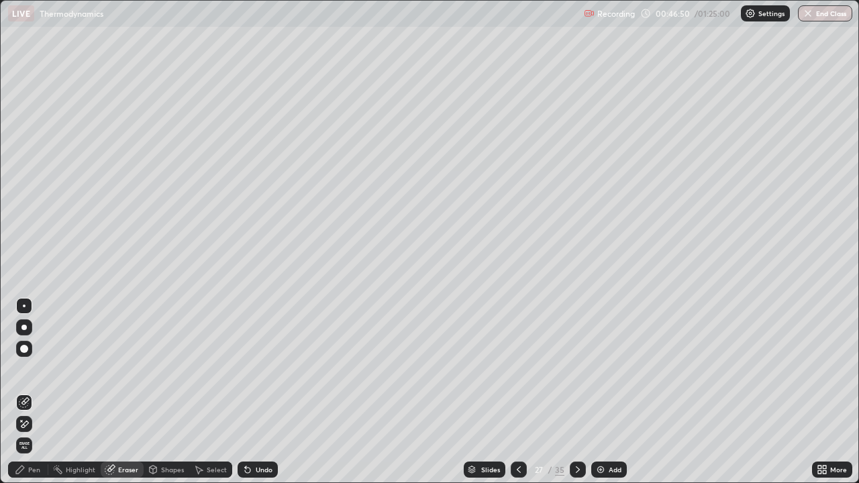
click at [209, 392] on div "Select" at bounding box center [217, 469] width 20 height 7
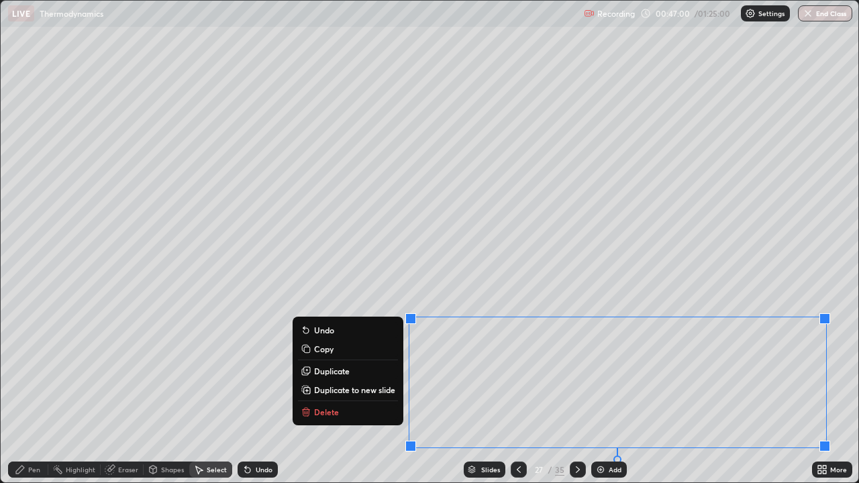
click at [324, 350] on p "Copy" at bounding box center [323, 348] width 19 height 11
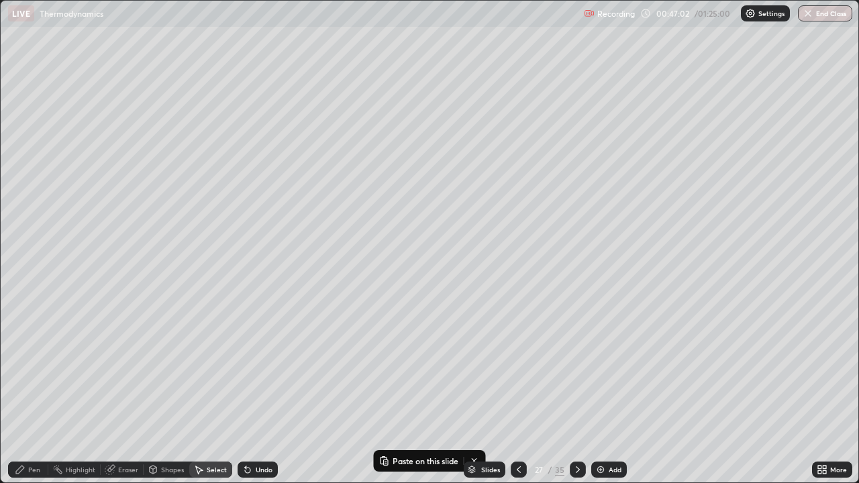
click at [604, 392] on img at bounding box center [600, 469] width 11 height 11
click at [276, 118] on p "Paste here" at bounding box center [284, 115] width 40 height 11
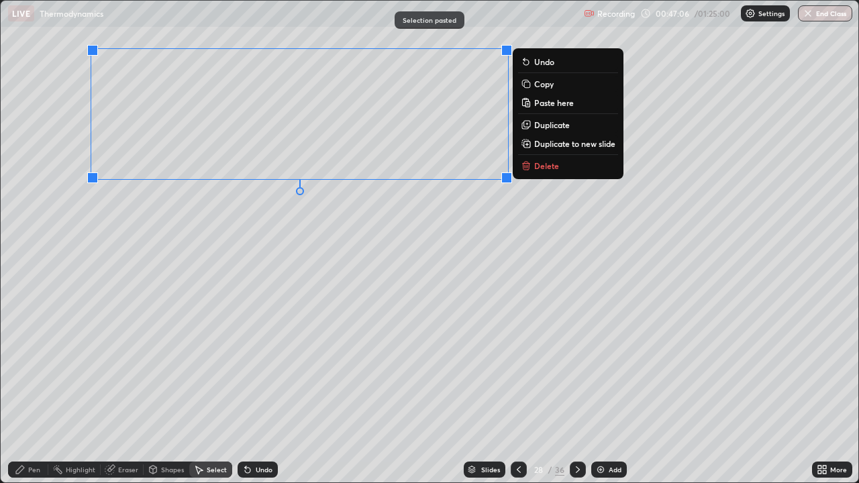
click at [230, 273] on div "0 ° Undo Copy Paste here Duplicate Duplicate to new slide Delete" at bounding box center [429, 242] width 857 height 482
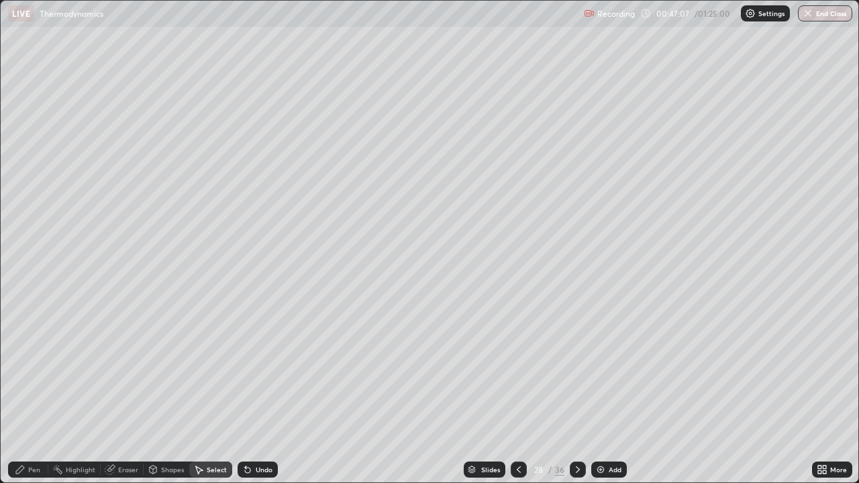
click at [31, 392] on div "Pen" at bounding box center [34, 469] width 12 height 7
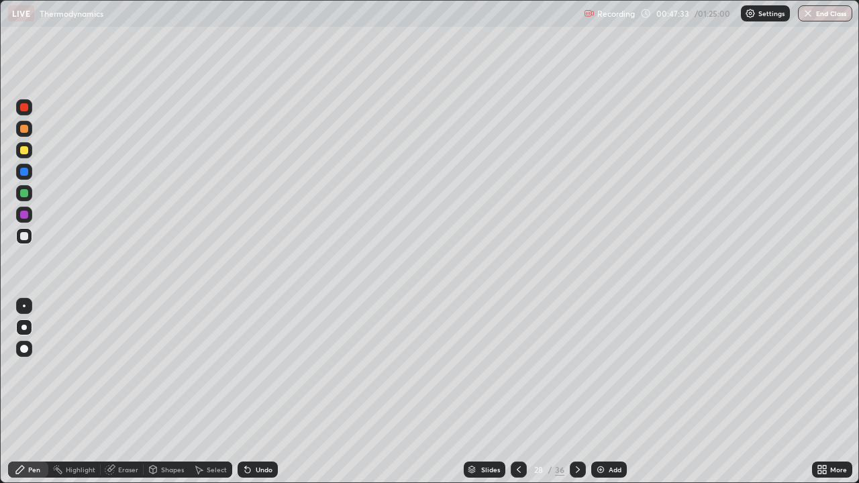
click at [121, 392] on div "Eraser" at bounding box center [128, 469] width 20 height 7
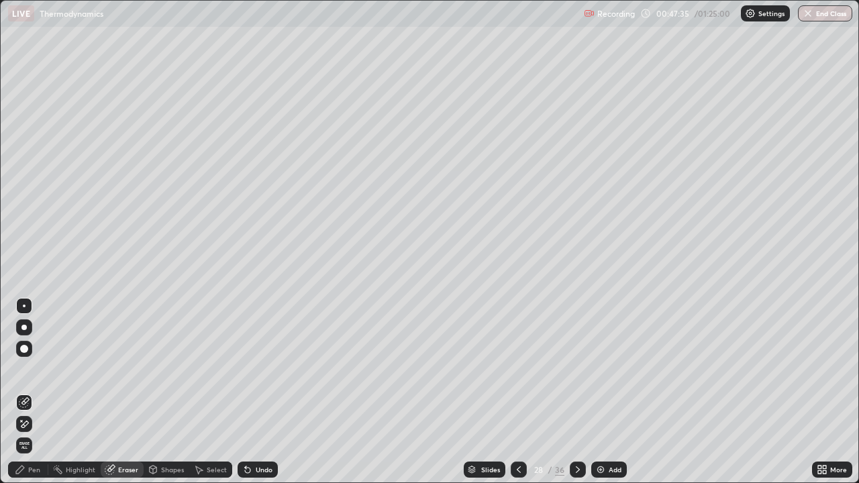
click at [38, 392] on div "Pen" at bounding box center [34, 469] width 12 height 7
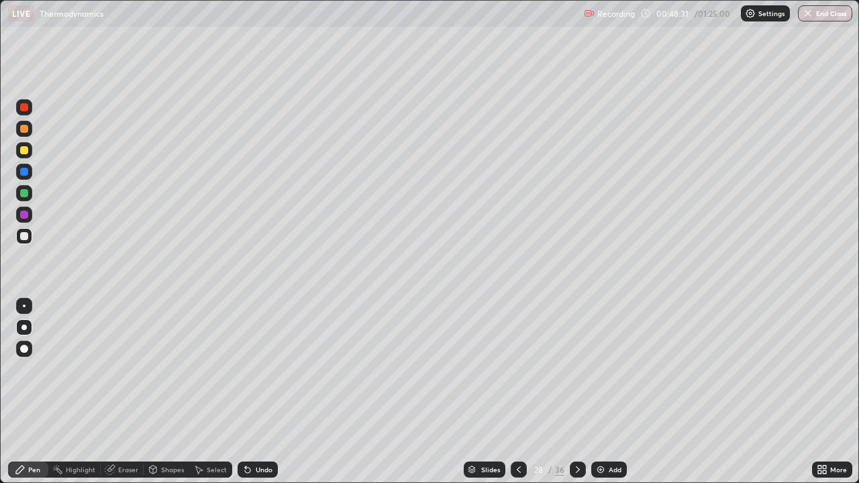
click at [515, 392] on icon at bounding box center [518, 469] width 11 height 11
click at [522, 392] on icon at bounding box center [518, 469] width 11 height 11
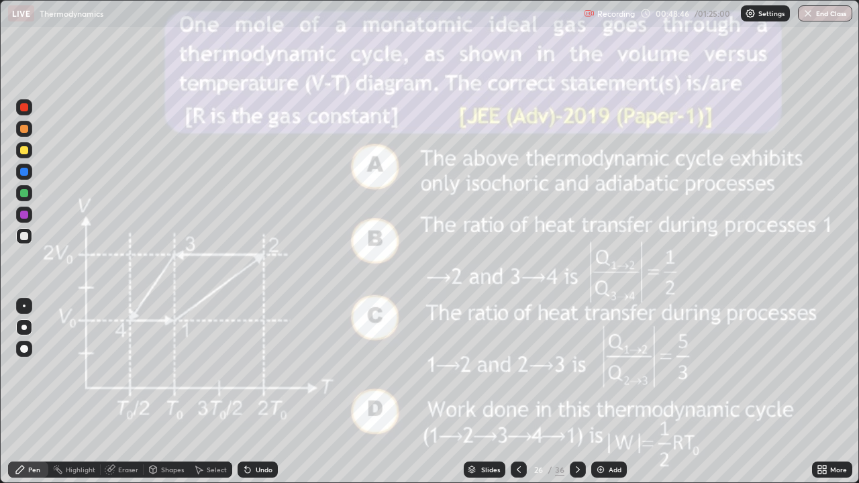
click at [577, 392] on div at bounding box center [578, 470] width 16 height 16
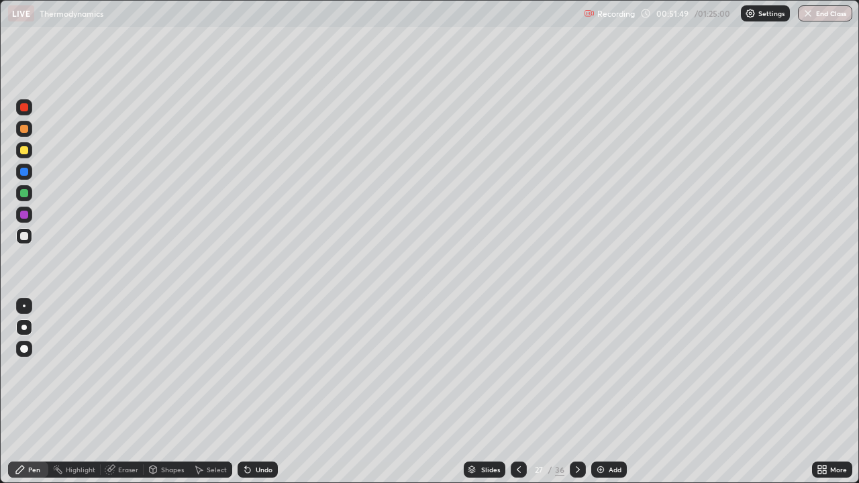
click at [577, 392] on icon at bounding box center [577, 469] width 11 height 11
click at [492, 392] on div "Slides" at bounding box center [490, 469] width 19 height 7
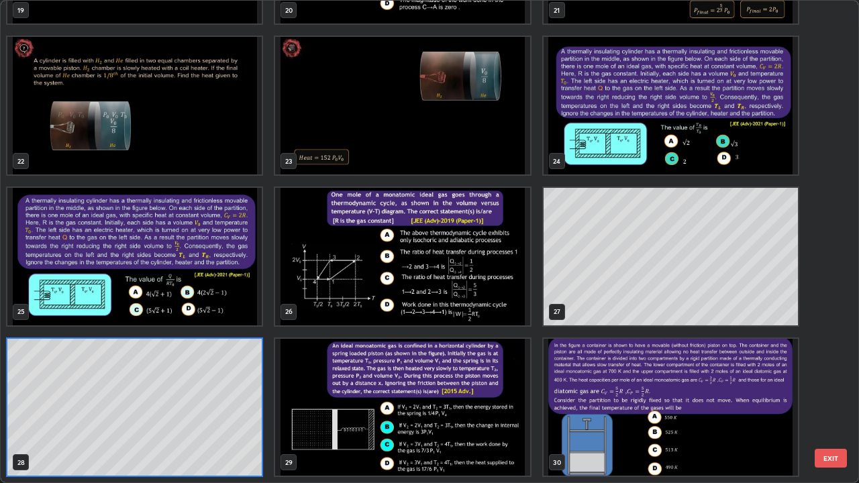
scroll to position [478, 851]
click at [500, 382] on img "grid" at bounding box center [402, 408] width 254 height 138
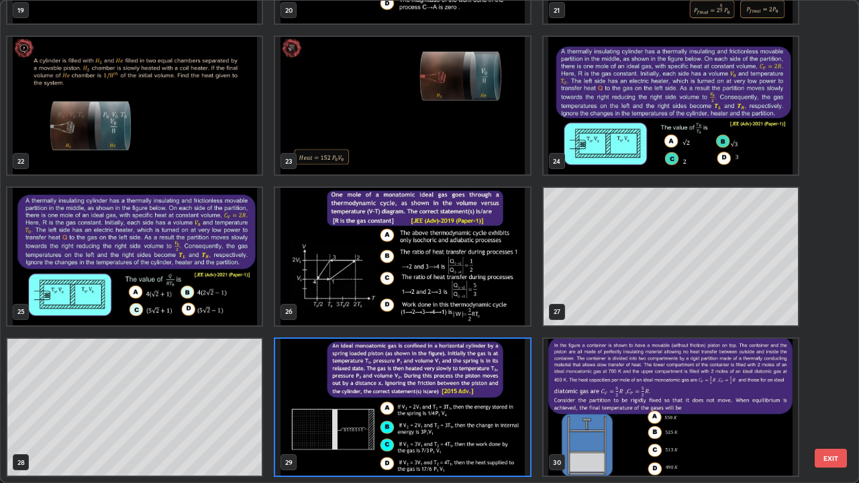
click at [500, 380] on img "grid" at bounding box center [402, 408] width 254 height 138
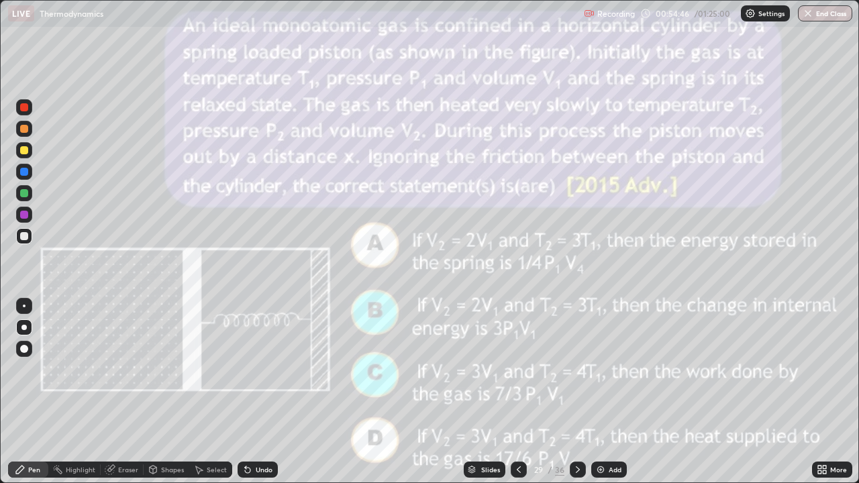
click at [23, 150] on div at bounding box center [24, 150] width 8 height 8
click at [245, 392] on icon at bounding box center [247, 470] width 5 height 5
click at [487, 392] on div "Slides" at bounding box center [490, 469] width 19 height 7
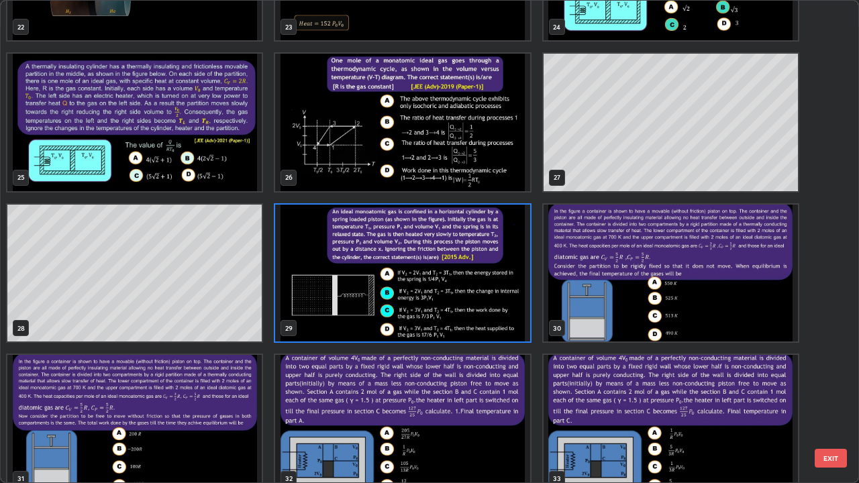
scroll to position [1160, 0]
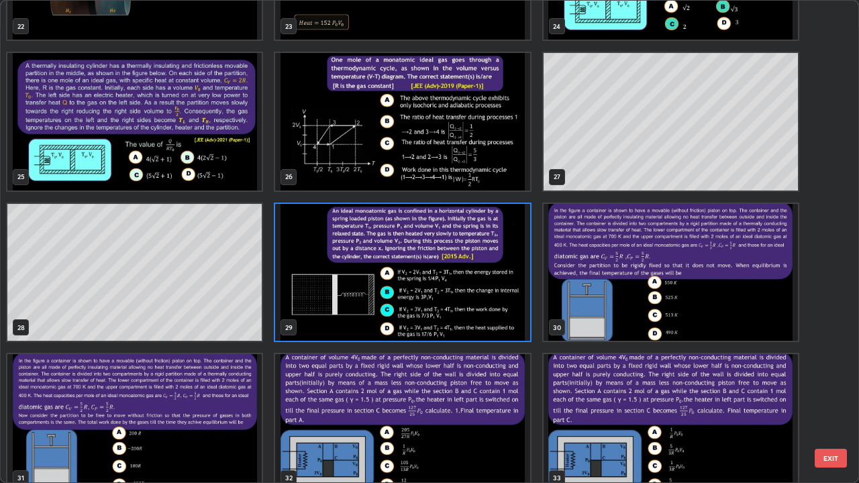
click at [710, 290] on img "grid" at bounding box center [670, 273] width 254 height 138
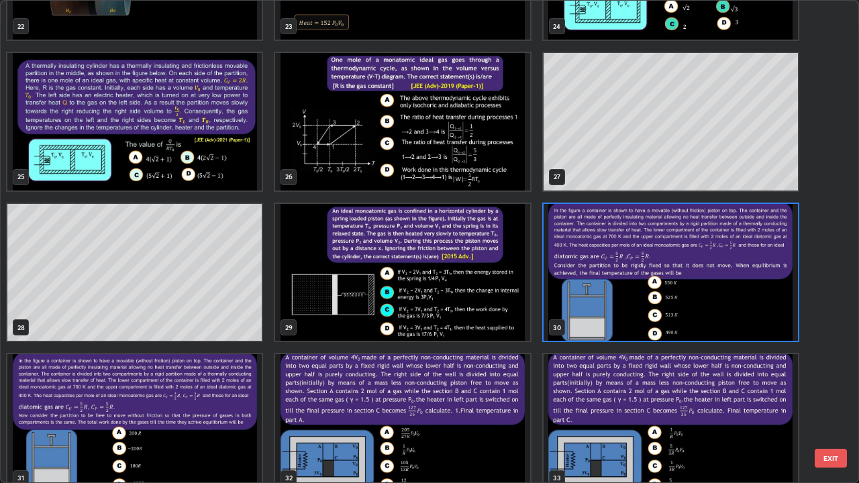
click at [712, 294] on img "grid" at bounding box center [670, 273] width 254 height 138
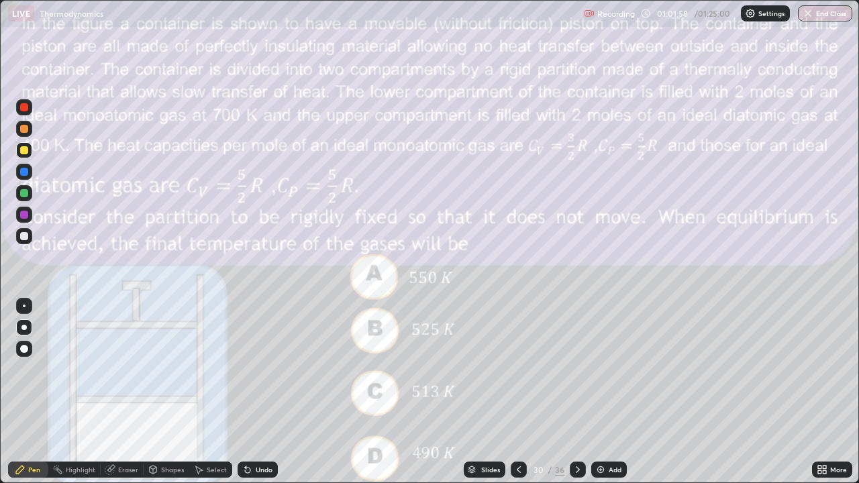
click at [576, 392] on icon at bounding box center [577, 469] width 11 height 11
click at [576, 392] on icon at bounding box center [578, 469] width 4 height 7
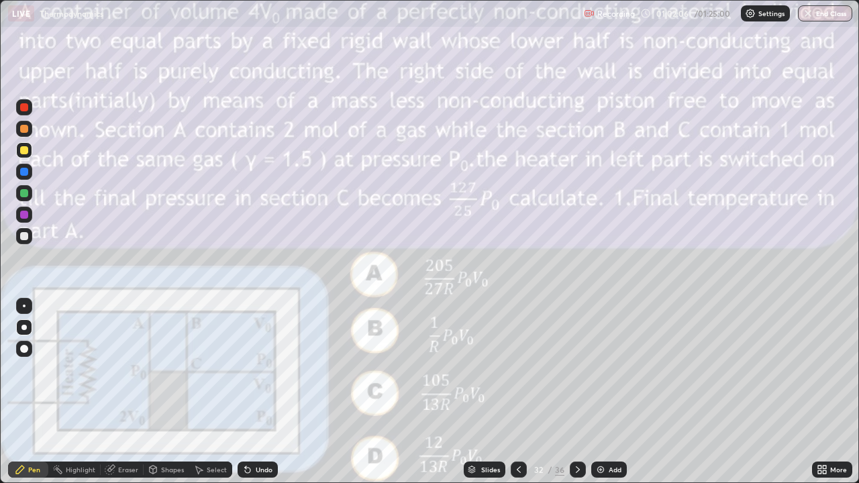
click at [523, 392] on div at bounding box center [519, 470] width 16 height 16
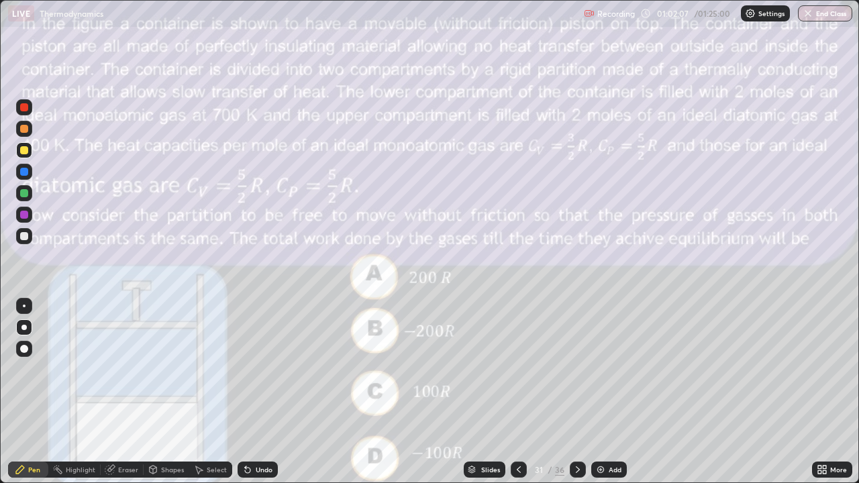
click at [521, 392] on div at bounding box center [519, 470] width 16 height 16
click at [574, 392] on icon at bounding box center [577, 469] width 11 height 11
click at [573, 392] on icon at bounding box center [577, 469] width 11 height 11
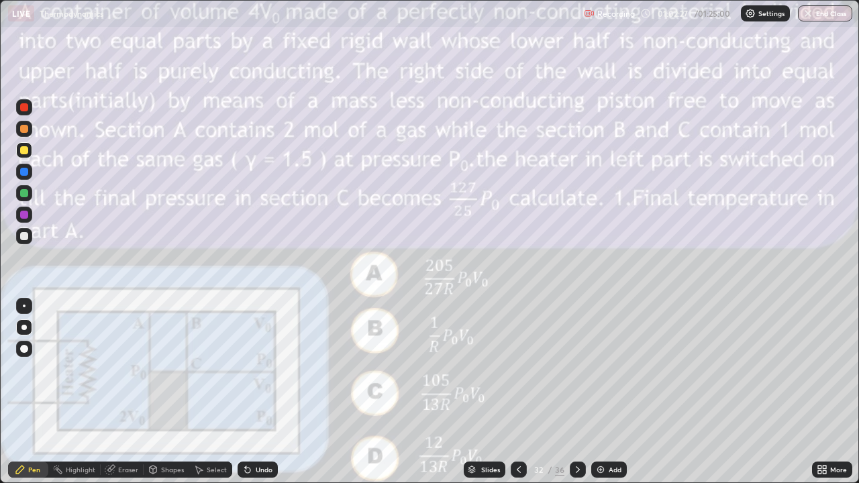
click at [572, 392] on icon at bounding box center [577, 469] width 11 height 11
click at [576, 392] on icon at bounding box center [578, 469] width 4 height 7
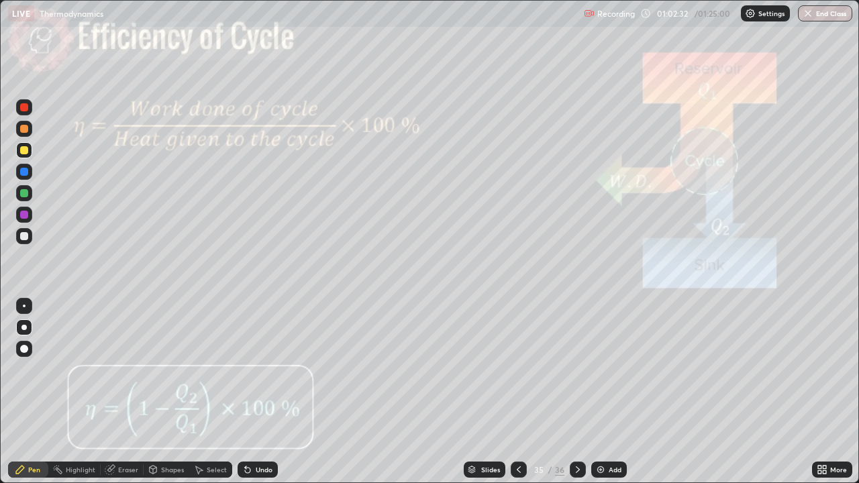
click at [523, 392] on div at bounding box center [519, 470] width 16 height 16
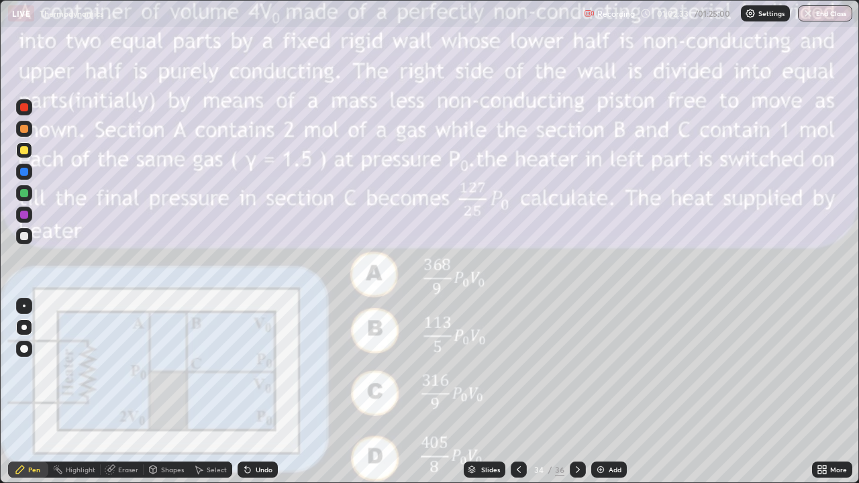
click at [608, 392] on div "Add" at bounding box center [614, 469] width 13 height 7
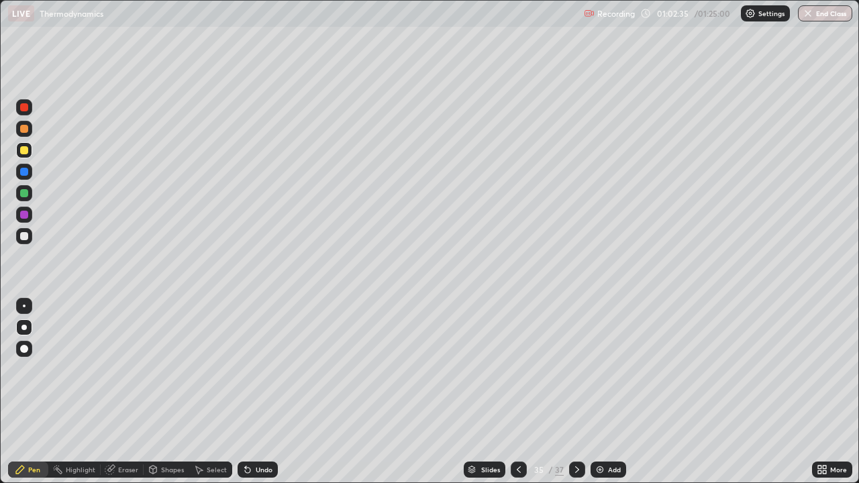
click at [166, 392] on div "Shapes" at bounding box center [167, 470] width 46 height 16
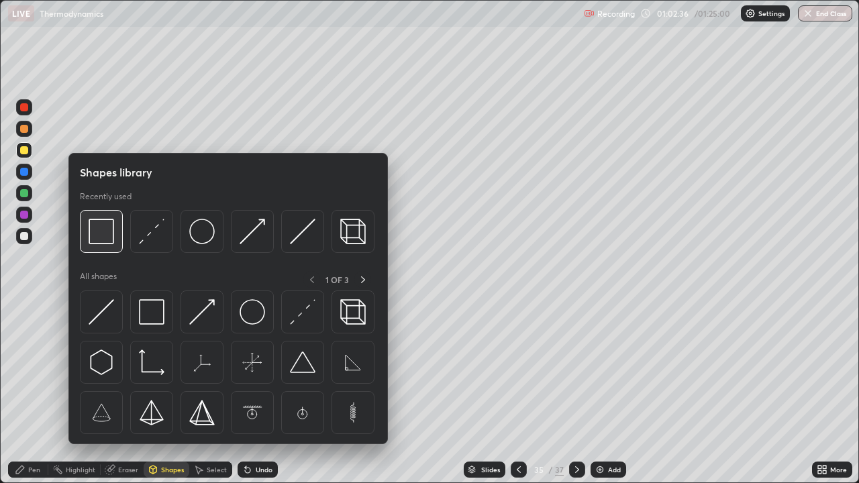
click at [101, 241] on img at bounding box center [101, 231] width 25 height 25
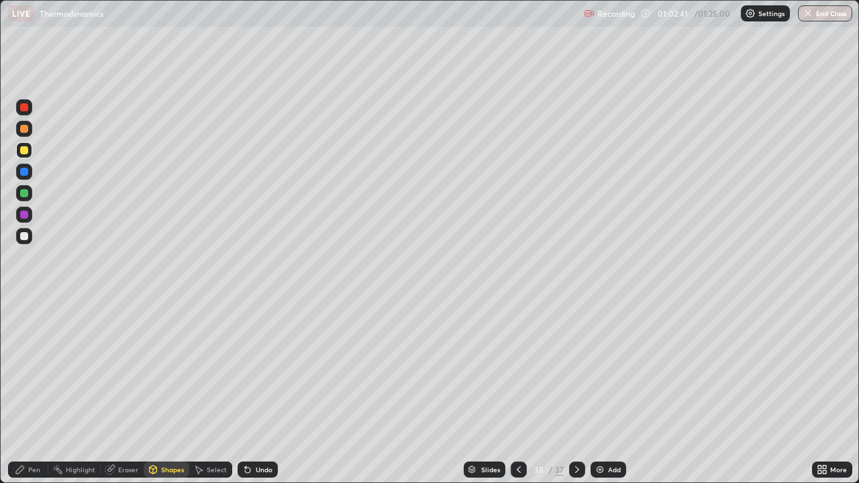
click at [120, 392] on div "Eraser" at bounding box center [122, 470] width 43 height 16
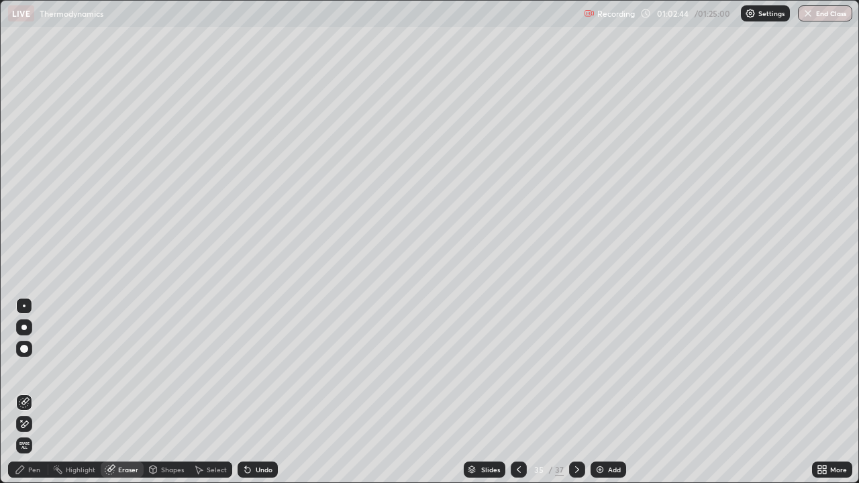
click at [163, 392] on div "Shapes" at bounding box center [172, 469] width 23 height 7
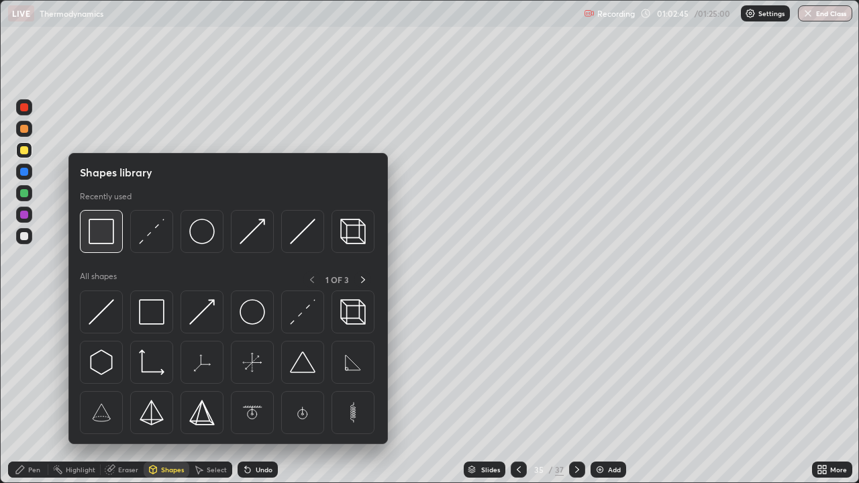
click at [102, 242] on img at bounding box center [101, 231] width 25 height 25
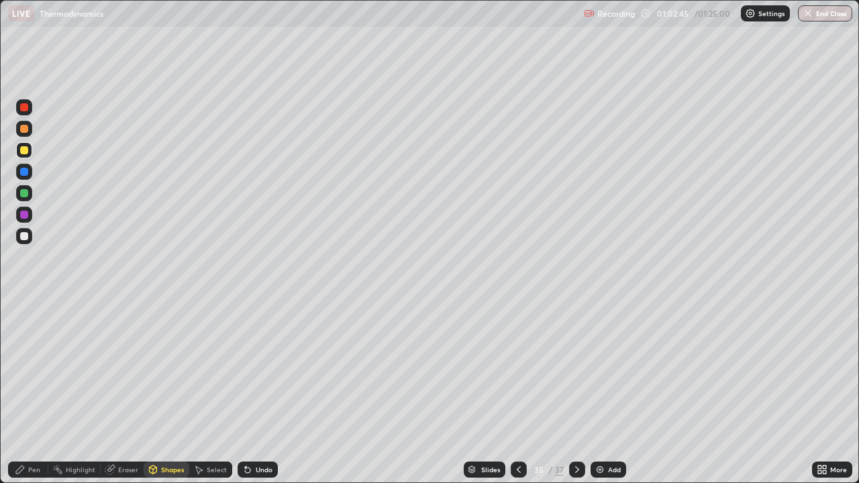
click at [30, 241] on div at bounding box center [24, 236] width 16 height 16
click at [23, 172] on div at bounding box center [24, 172] width 8 height 8
click at [29, 392] on div "Pen" at bounding box center [28, 470] width 40 height 16
click at [27, 234] on div at bounding box center [24, 236] width 8 height 8
click at [164, 392] on div "Shapes" at bounding box center [167, 470] width 46 height 16
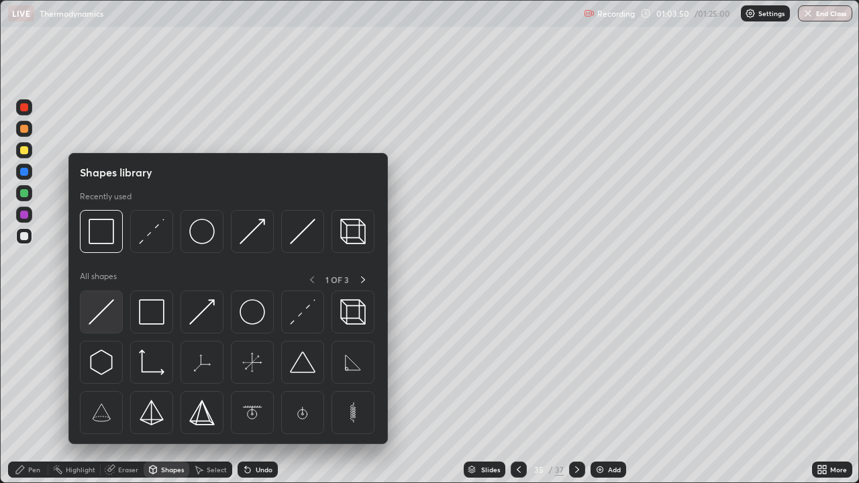
click at [104, 313] on img at bounding box center [101, 311] width 25 height 25
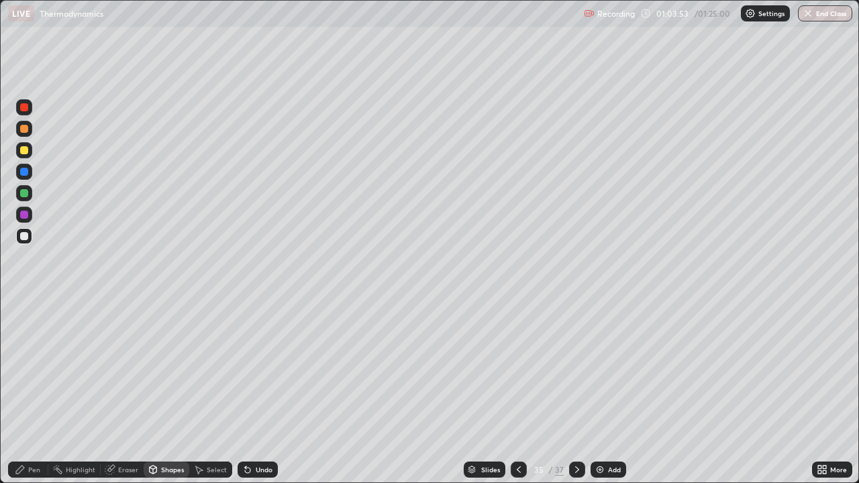
click at [270, 392] on div "Undo" at bounding box center [257, 470] width 40 height 16
click at [23, 166] on div at bounding box center [24, 172] width 16 height 16
click at [29, 392] on div "Pen" at bounding box center [28, 470] width 40 height 16
click at [21, 153] on div at bounding box center [24, 150] width 8 height 8
click at [262, 392] on div "Undo" at bounding box center [264, 469] width 17 height 7
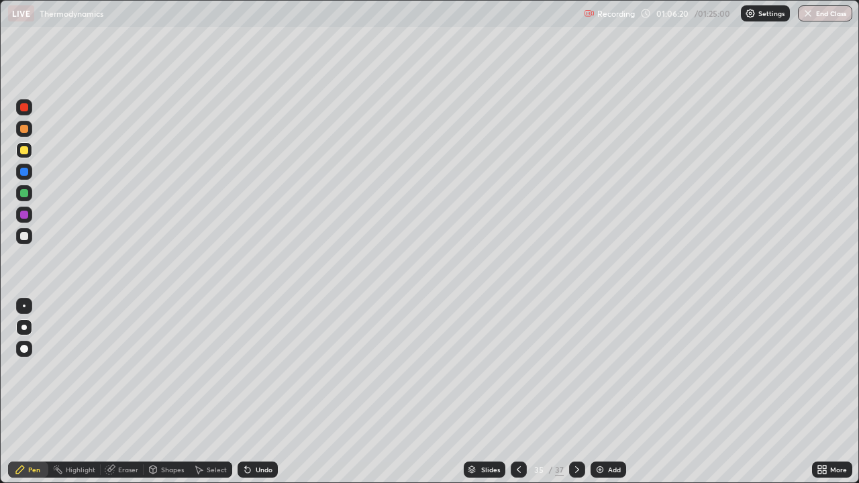
click at [263, 392] on div "Undo" at bounding box center [264, 469] width 17 height 7
click at [258, 392] on div "Undo" at bounding box center [257, 470] width 40 height 16
click at [256, 392] on div "Undo" at bounding box center [257, 470] width 40 height 16
click at [254, 392] on div "Undo" at bounding box center [257, 470] width 40 height 16
click at [30, 232] on div at bounding box center [24, 236] width 16 height 16
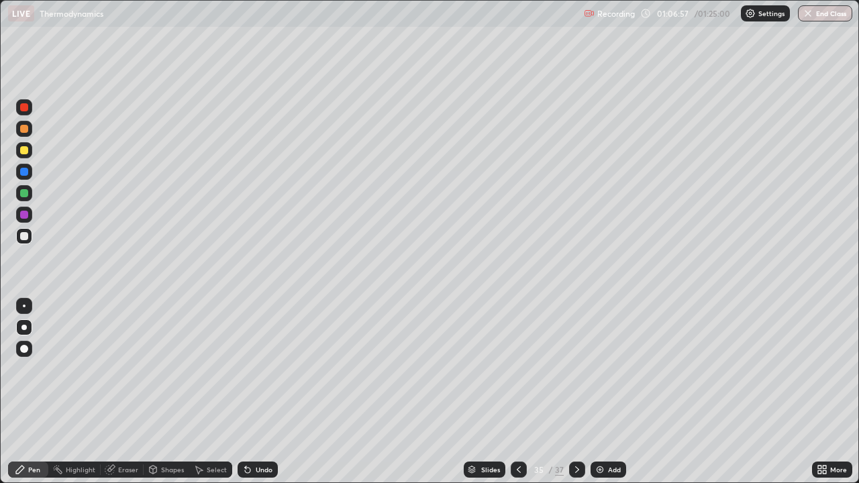
click at [261, 392] on div "Undo" at bounding box center [257, 470] width 40 height 16
click at [256, 392] on div "Undo" at bounding box center [257, 470] width 40 height 16
click at [254, 392] on div "Undo" at bounding box center [257, 470] width 40 height 16
click at [252, 392] on div "Undo" at bounding box center [257, 470] width 40 height 16
click at [242, 392] on div "Undo" at bounding box center [257, 470] width 40 height 16
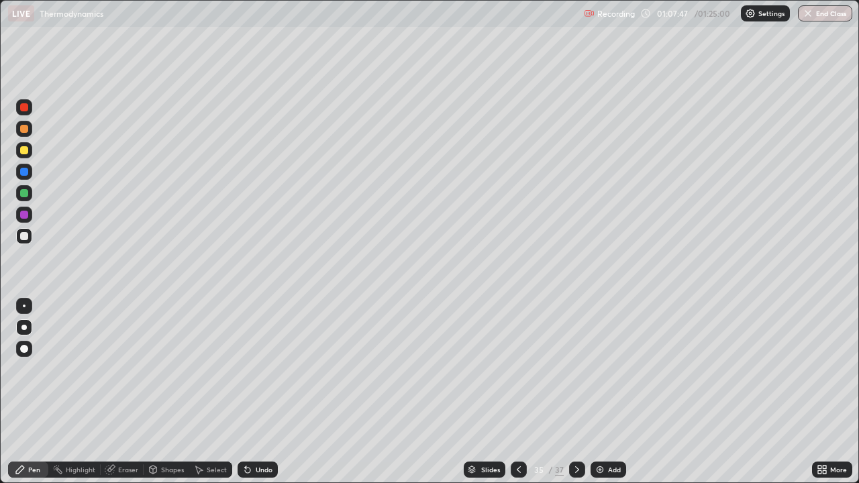
click at [27, 172] on div at bounding box center [24, 172] width 8 height 8
click at [27, 243] on div at bounding box center [24, 236] width 16 height 16
click at [28, 197] on div at bounding box center [24, 193] width 16 height 16
click at [824, 15] on button "End Class" at bounding box center [825, 13] width 54 height 16
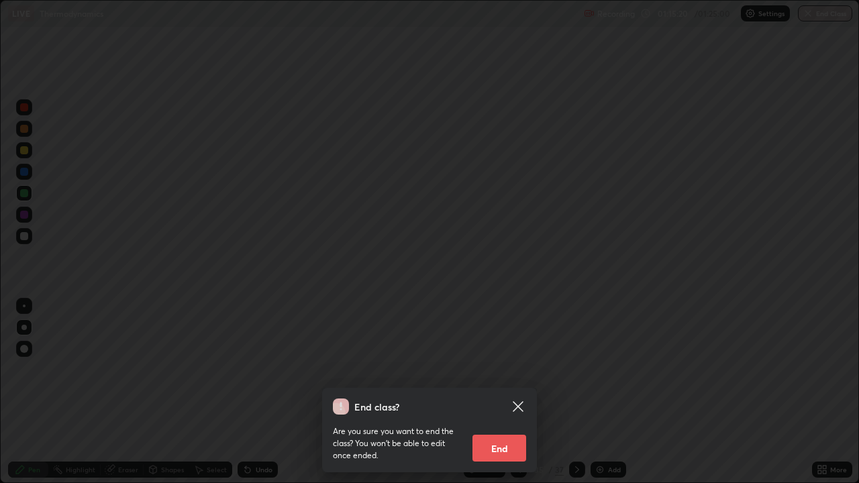
click at [511, 392] on button "End" at bounding box center [499, 448] width 54 height 27
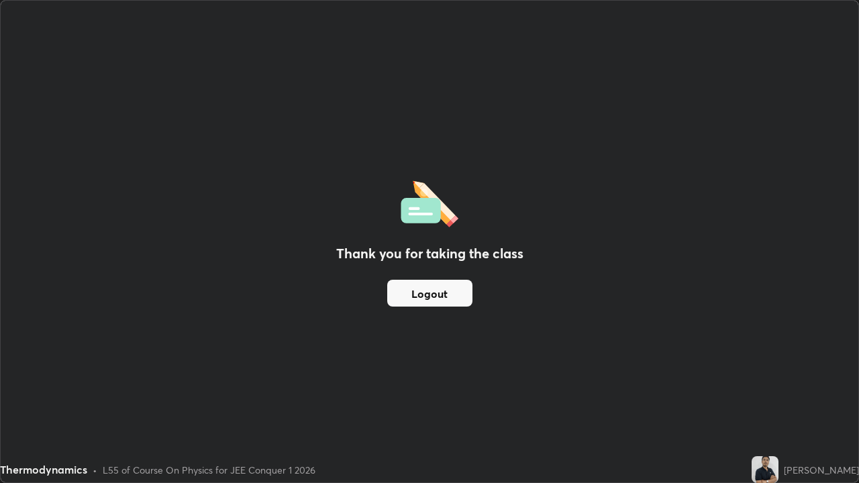
click at [431, 290] on button "Logout" at bounding box center [429, 293] width 85 height 27
